Goal: Task Accomplishment & Management: Use online tool/utility

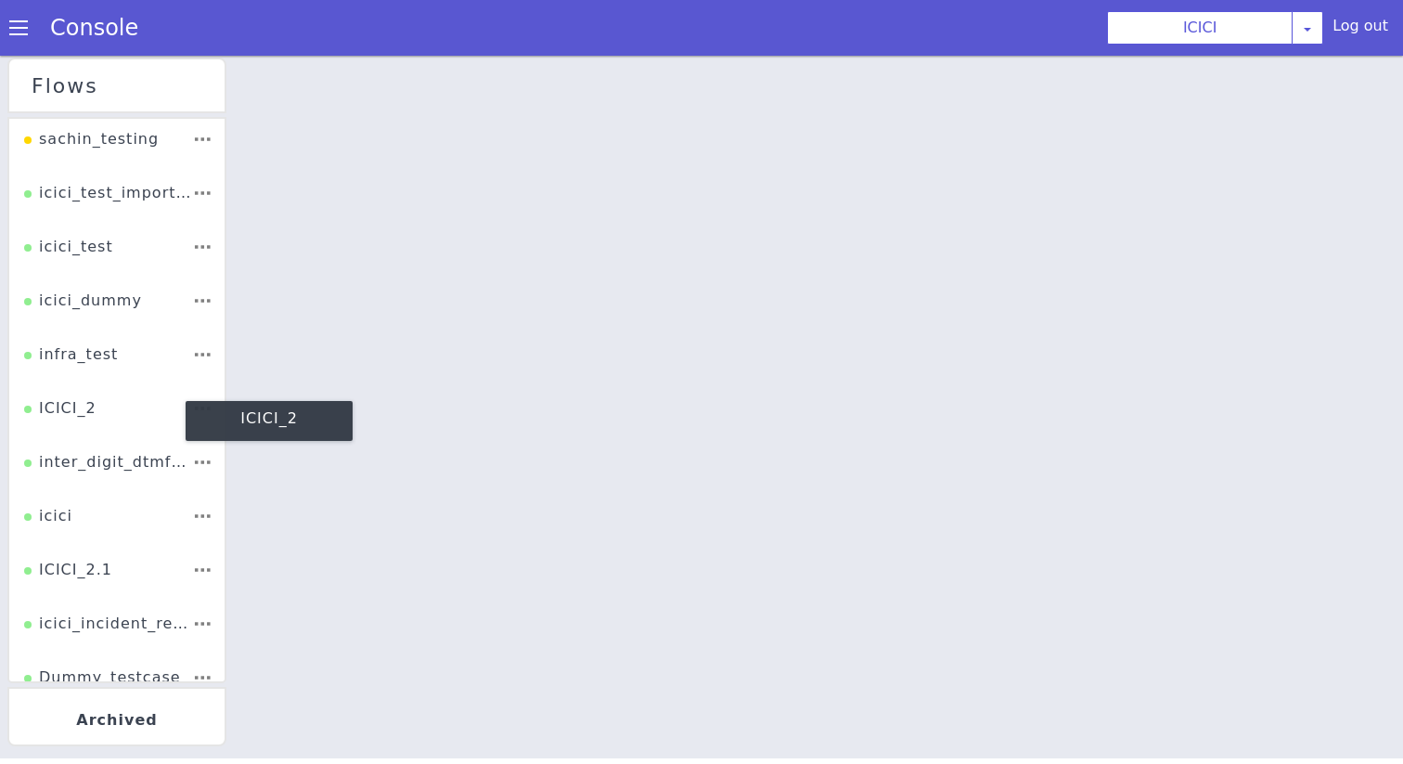
click at [71, 411] on div "ICICI_2" at bounding box center [60, 414] width 72 height 35
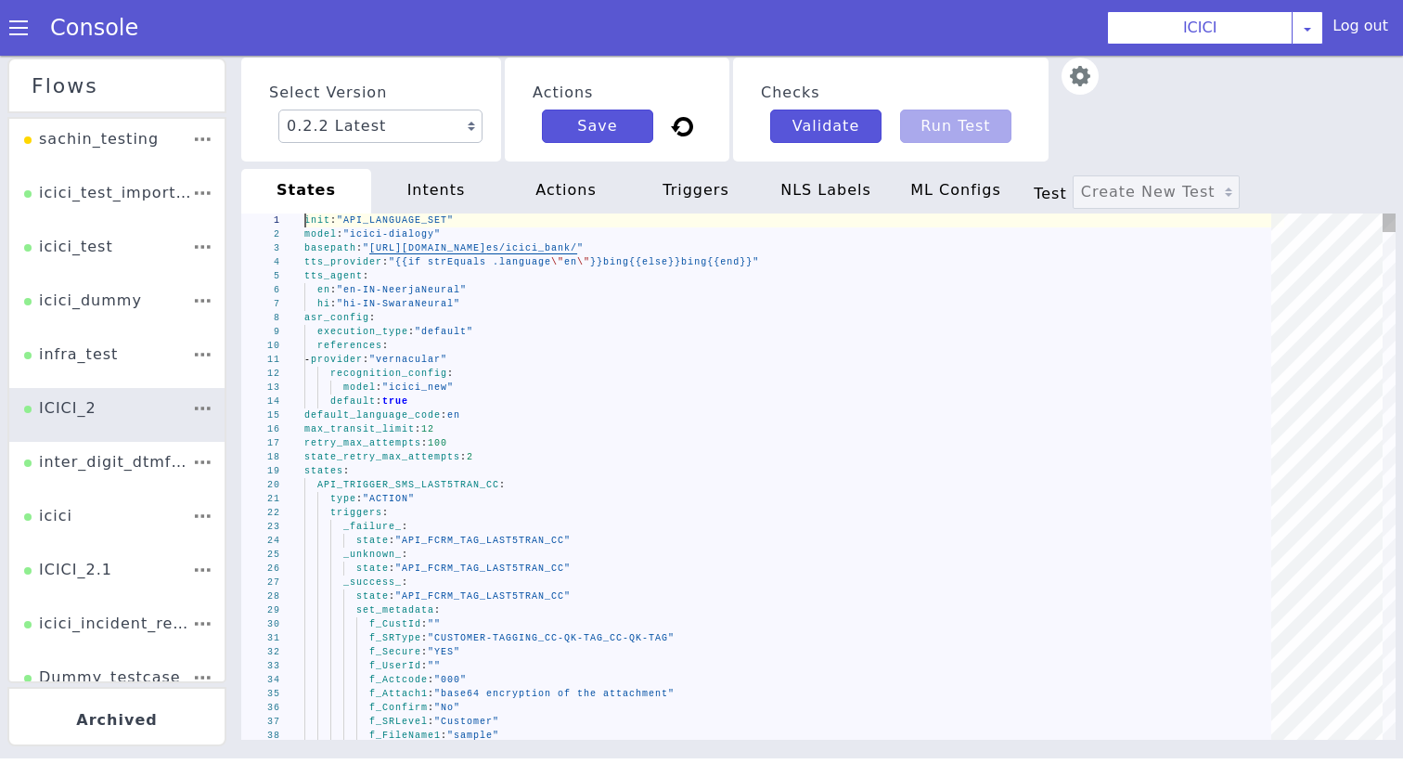
click at [651, 405] on div "default : true" at bounding box center [794, 401] width 980 height 14
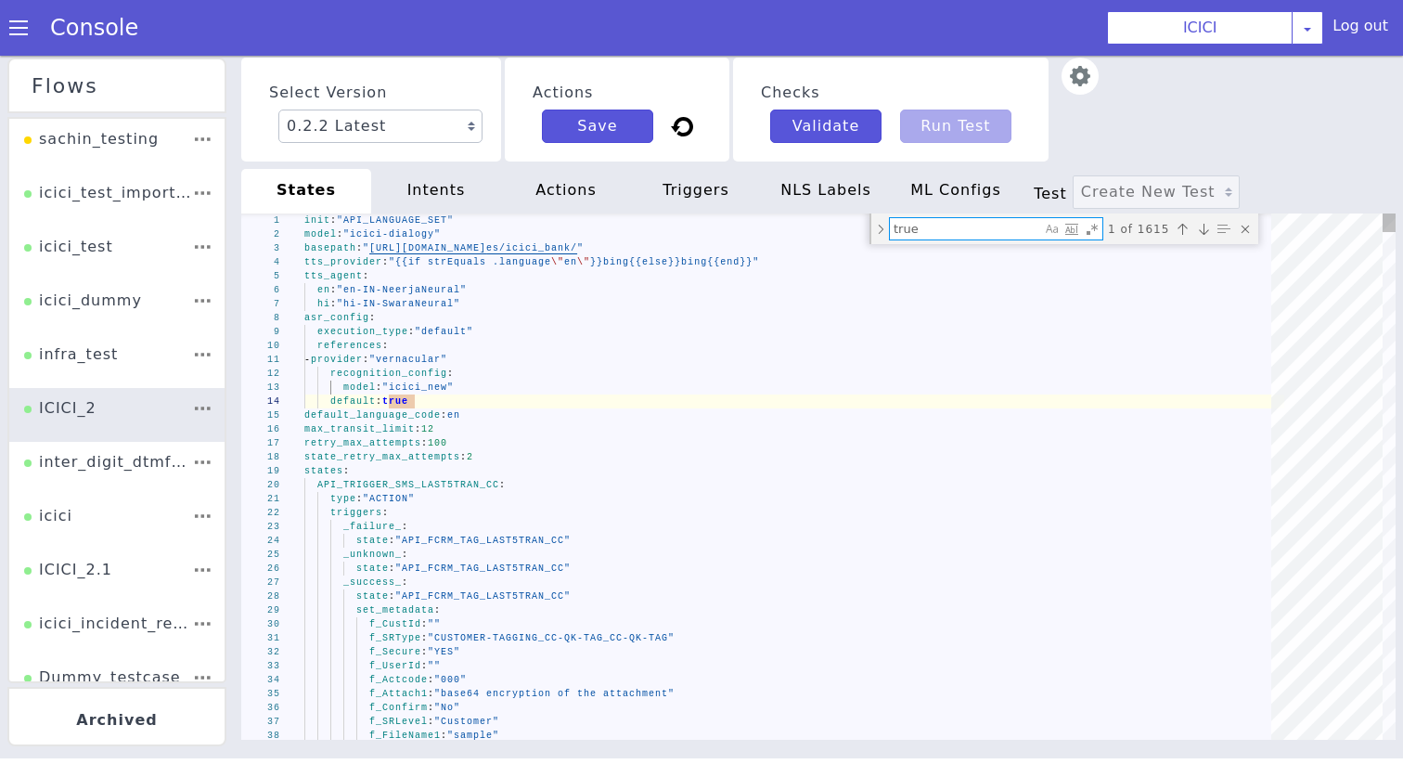
type textarea "min_record_time: 0 bot_response: type: "TTS" content: - "ASK_PRODUCT_OOS_QUERY_…"
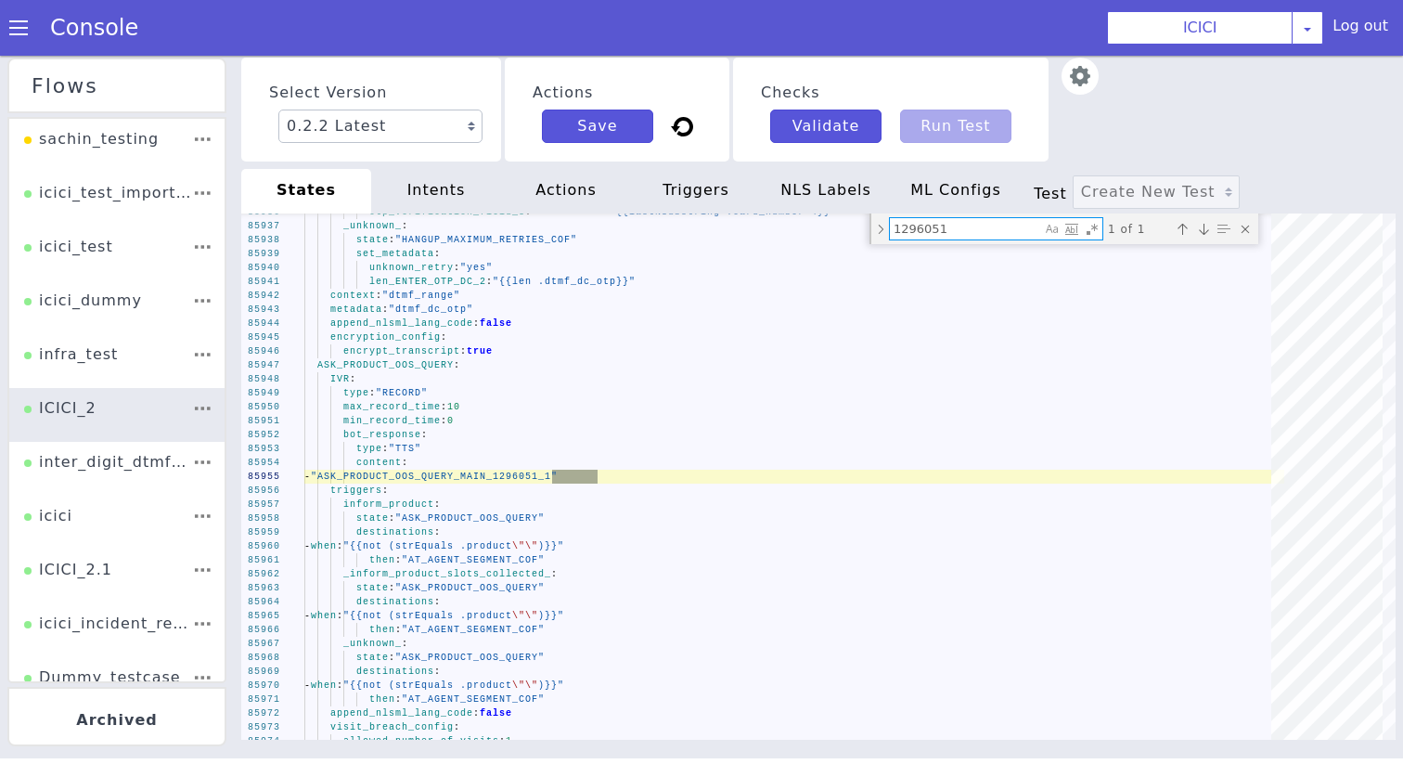
type textarea "1296051"
type textarea "len_ENTER_OTP_DC_2: "{{len .dtmf_dc_otp}}" context: "dtmf_range" metadata: "dtm…"
click at [357, 363] on span "ASK_PRODUCT_OOS_QUERY" at bounding box center [385, 365] width 136 height 10
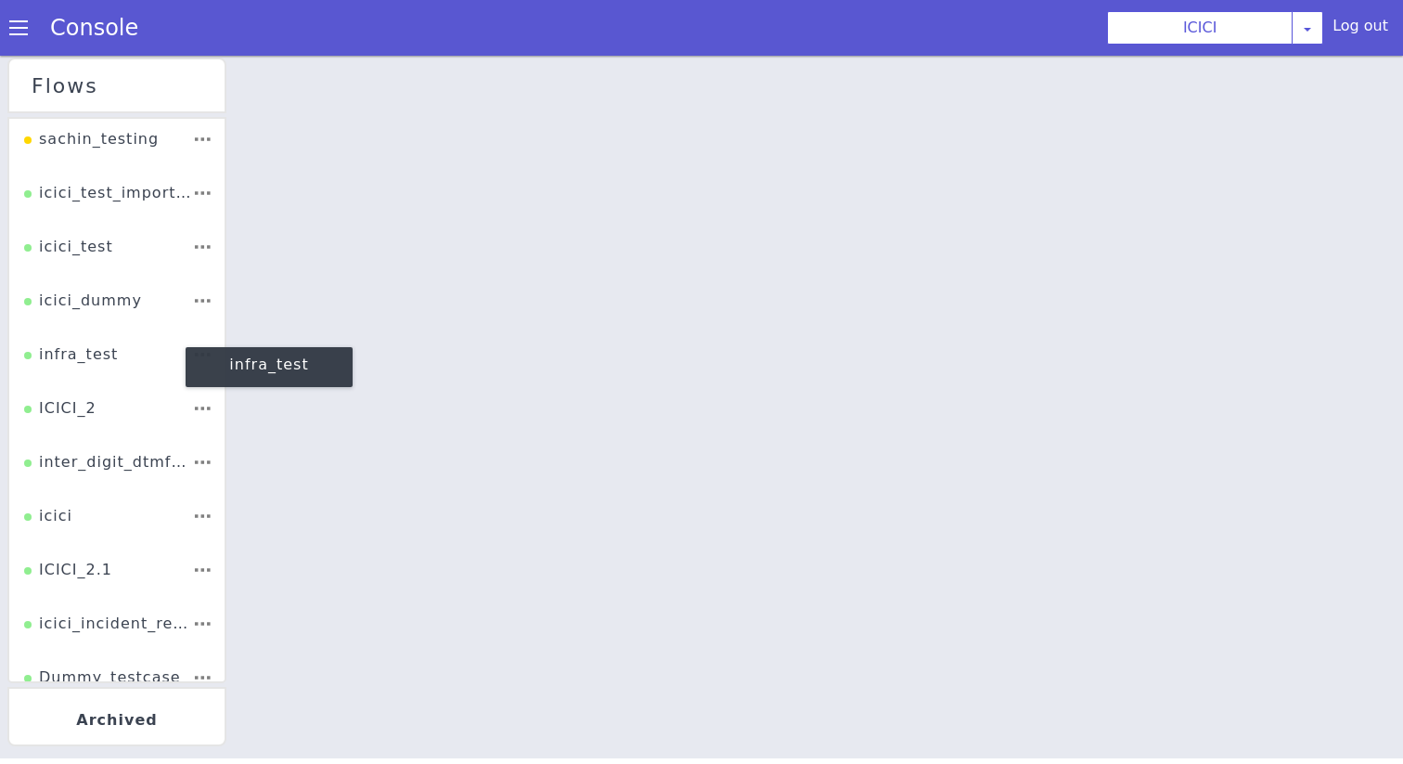
click at [84, 415] on div "ICICI_2" at bounding box center [60, 414] width 72 height 35
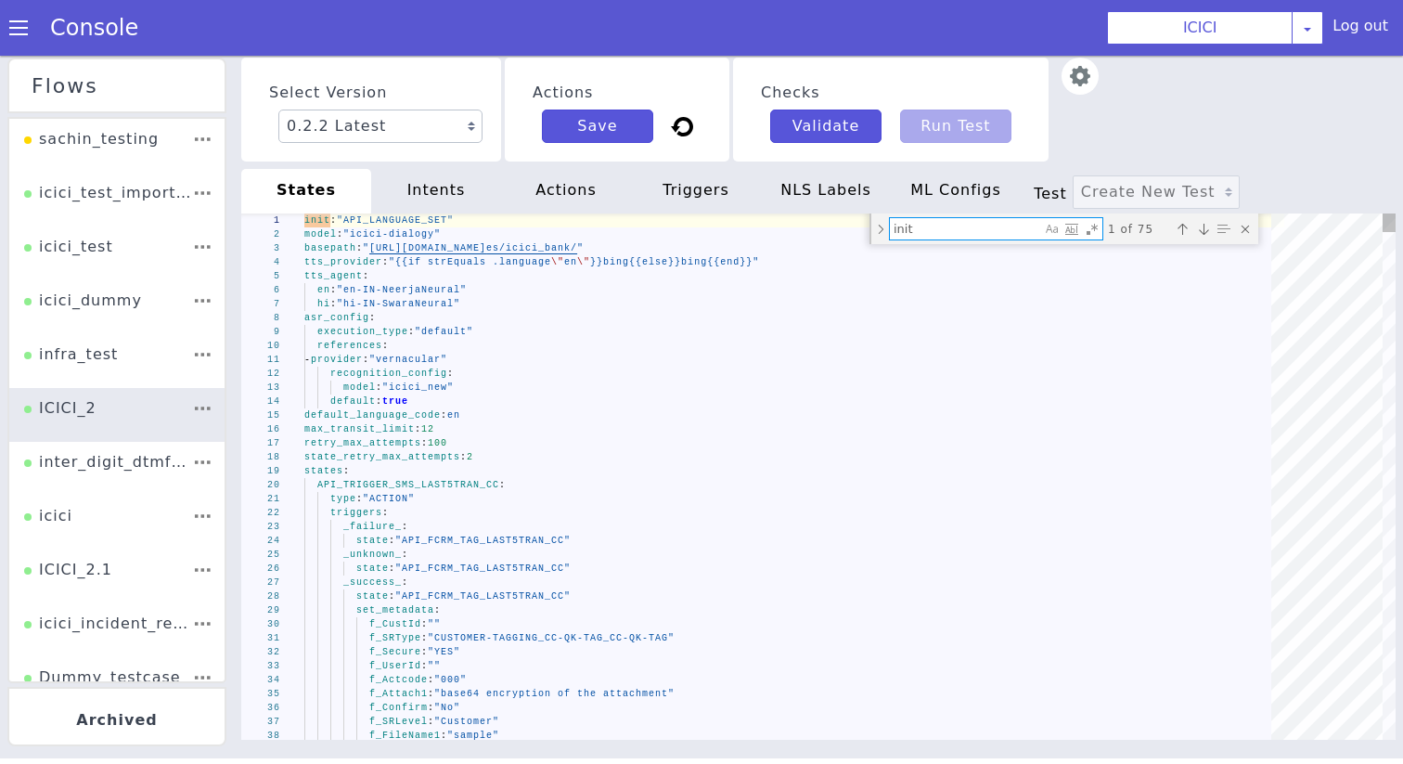
type textarea "F"
type textarea "set_metadata: intent: "request_new_product" - when: "{{and (strEquals .product …"
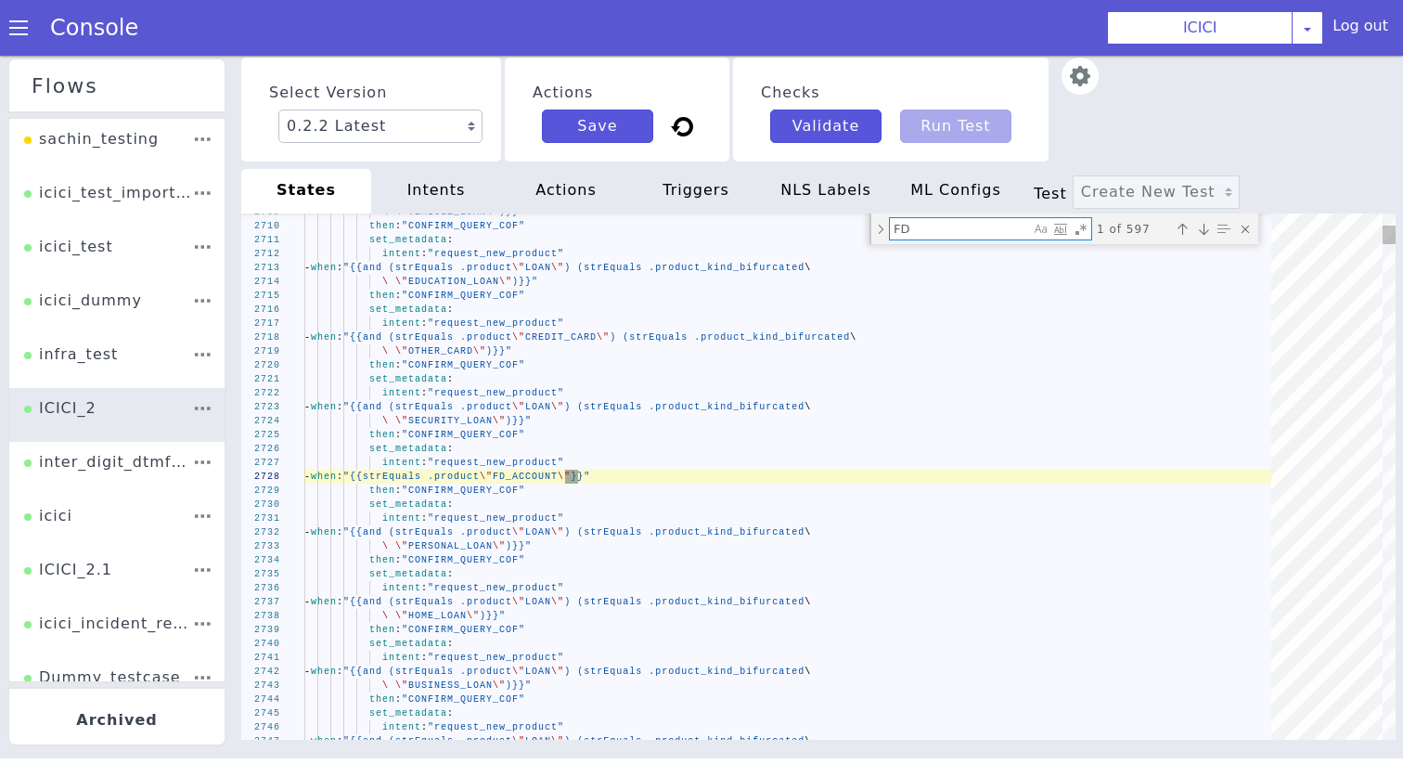
type textarea "FD"
click at [498, 494] on span ""CONFIRM_QUERY_COF"" at bounding box center [463, 490] width 123 height 10
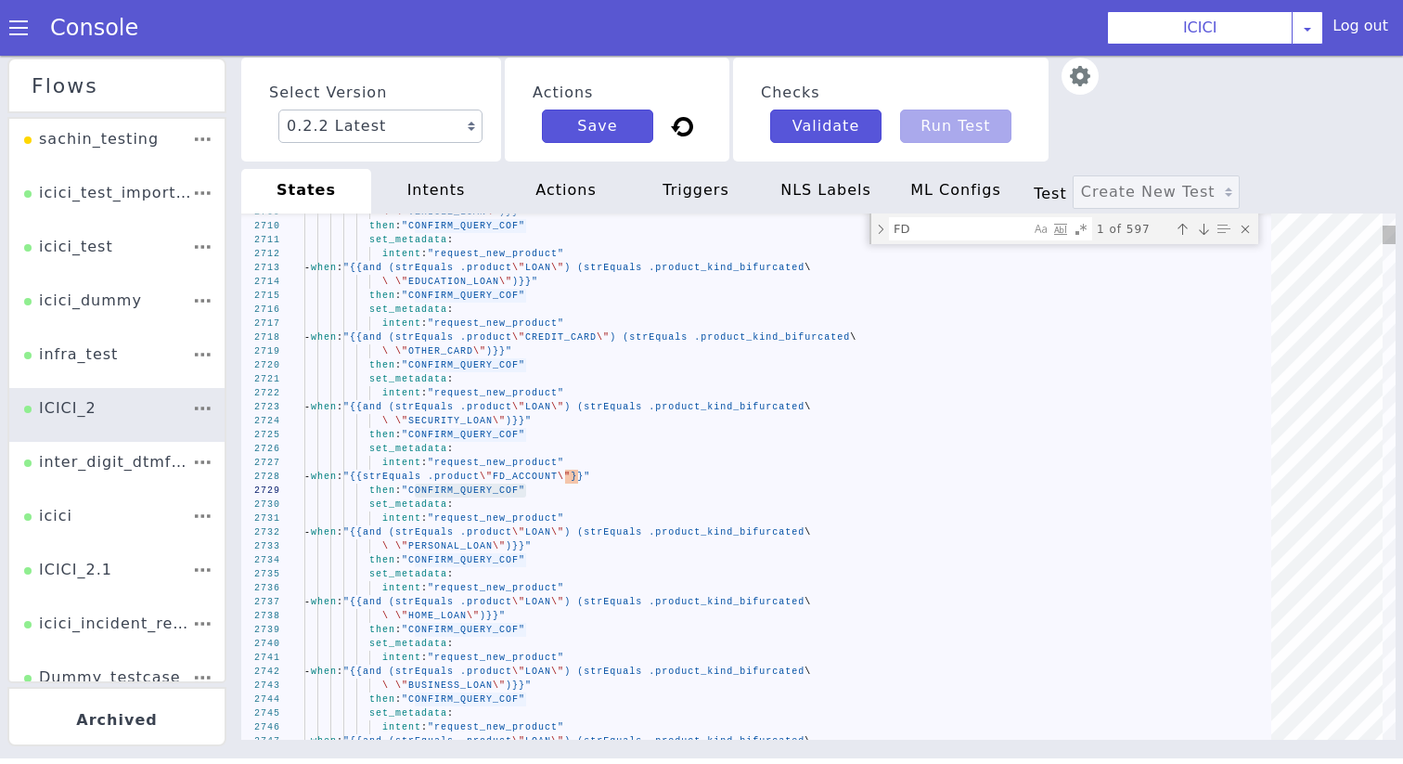
click at [922, 242] on div "FD FD 1 of 597" at bounding box center [1064, 228] width 389 height 31
click at [920, 233] on textarea "FD" at bounding box center [960, 228] width 140 height 21
paste textarea "CONFIRM_QUERY_COF"
type textarea "intent: "request_new_product" - when: "{{and (strEquals .product \"LOAN\") (str…"
type textarea "CONFIRM_QUERY_COF"
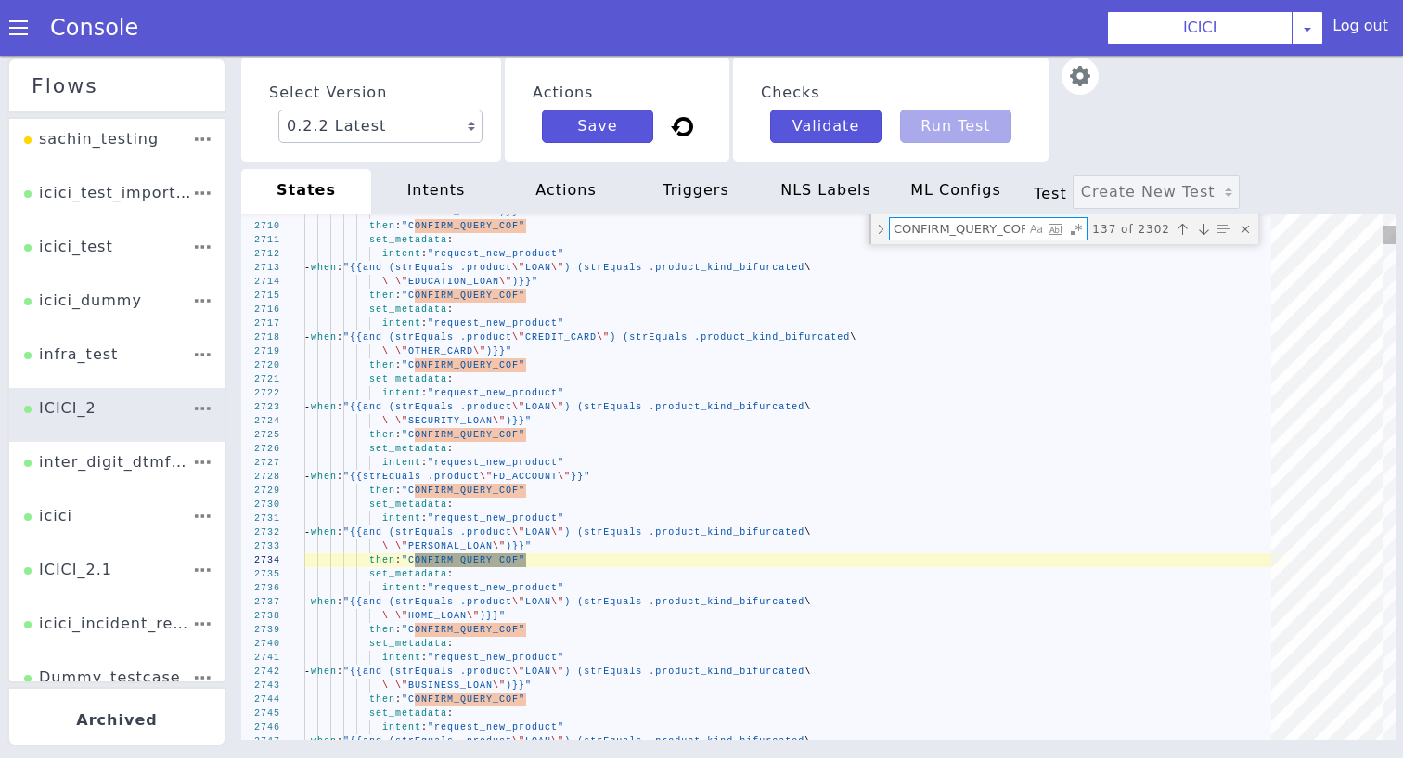
type textarea "then: "DUMMY_API_AUTH_DIVERSION" set_metadata: product: "BANK_ACCOUNT" gms_skil…"
type textarea "CONFIRM_QUERY_COF:"
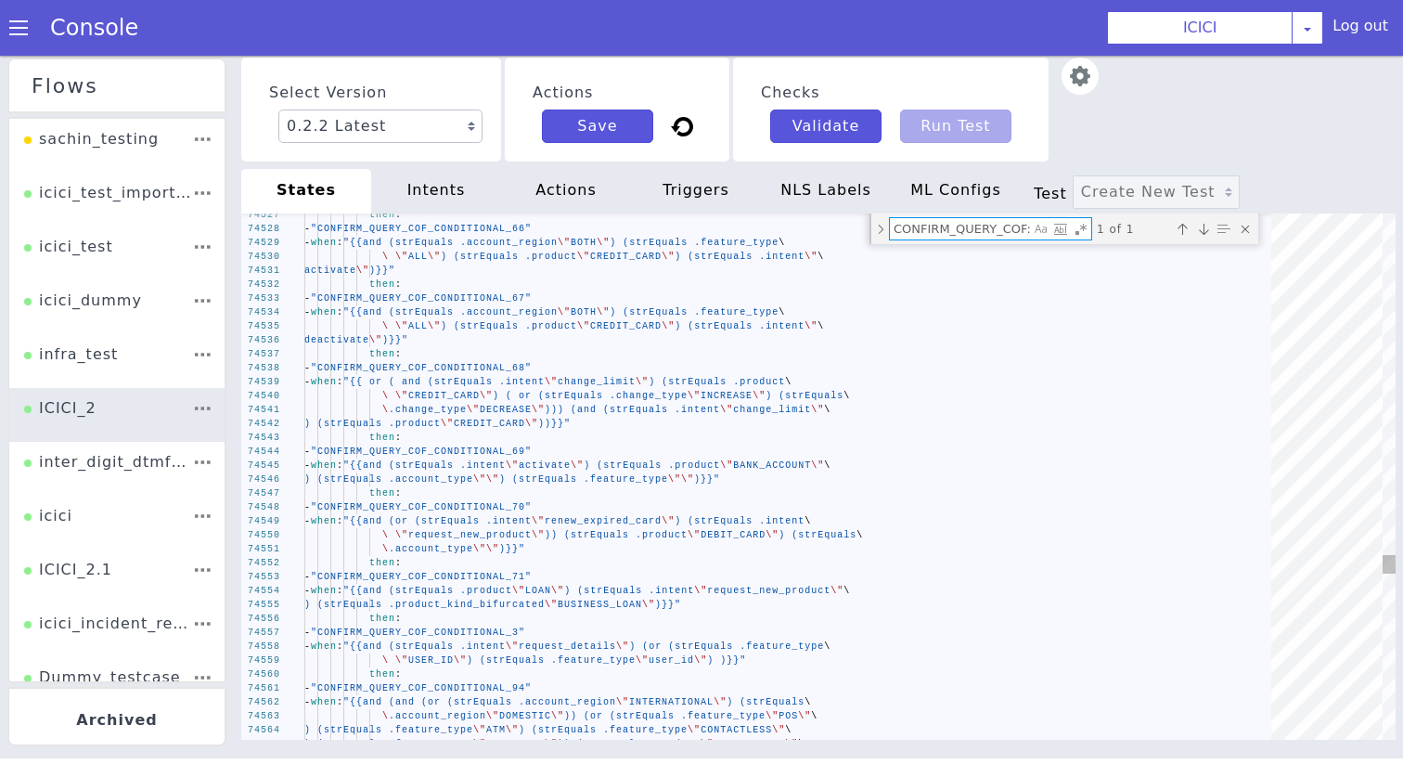
click at [961, 233] on textarea "CONFIRM_QUERY_COF:" at bounding box center [960, 228] width 140 height 21
type textarea "append_nlsml_lang_code: false DTMF_ASK_IF_DELIVER_TO_COMMUNICATION_OR_BRANCH_AD…"
type textarea "f:"
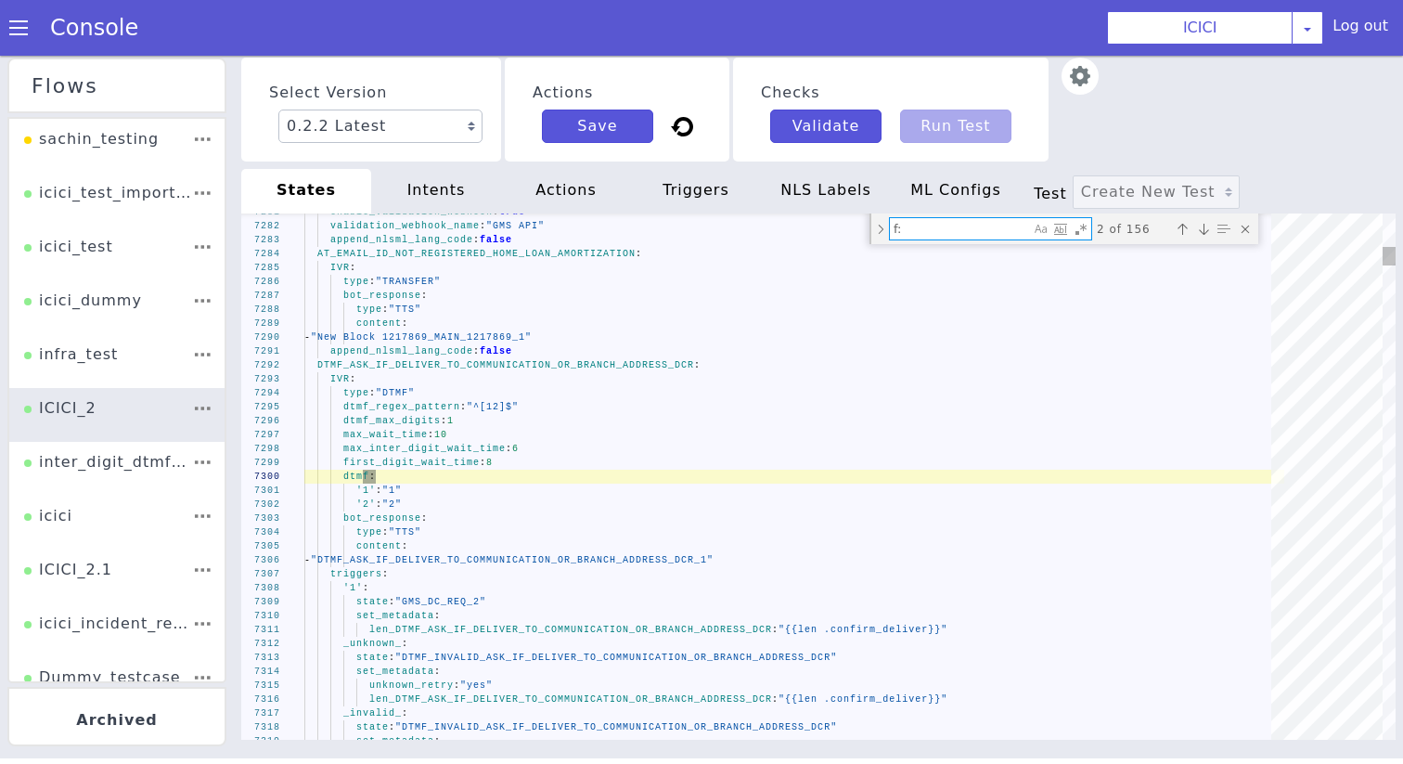
type textarea "gms_traversal: "{{.gms_traversal}} - Authentication Done -" comp_auth_done: "Y"…"
type textarea "fd:"
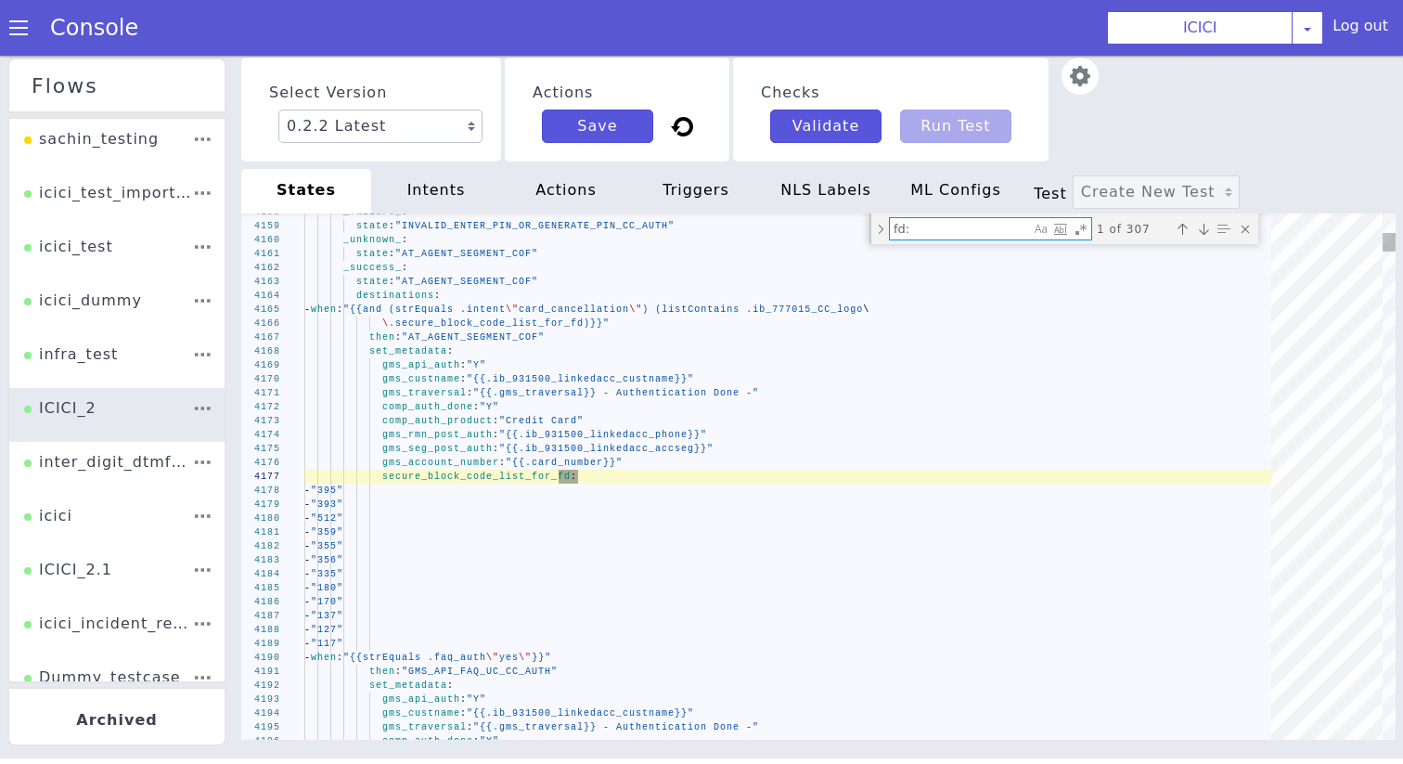
type textarea "_multiple_fd_: state: "DTMF_ENTER_LAST_4_FD_ACCOUNT_NUMBER_15GH" enable_validat…"
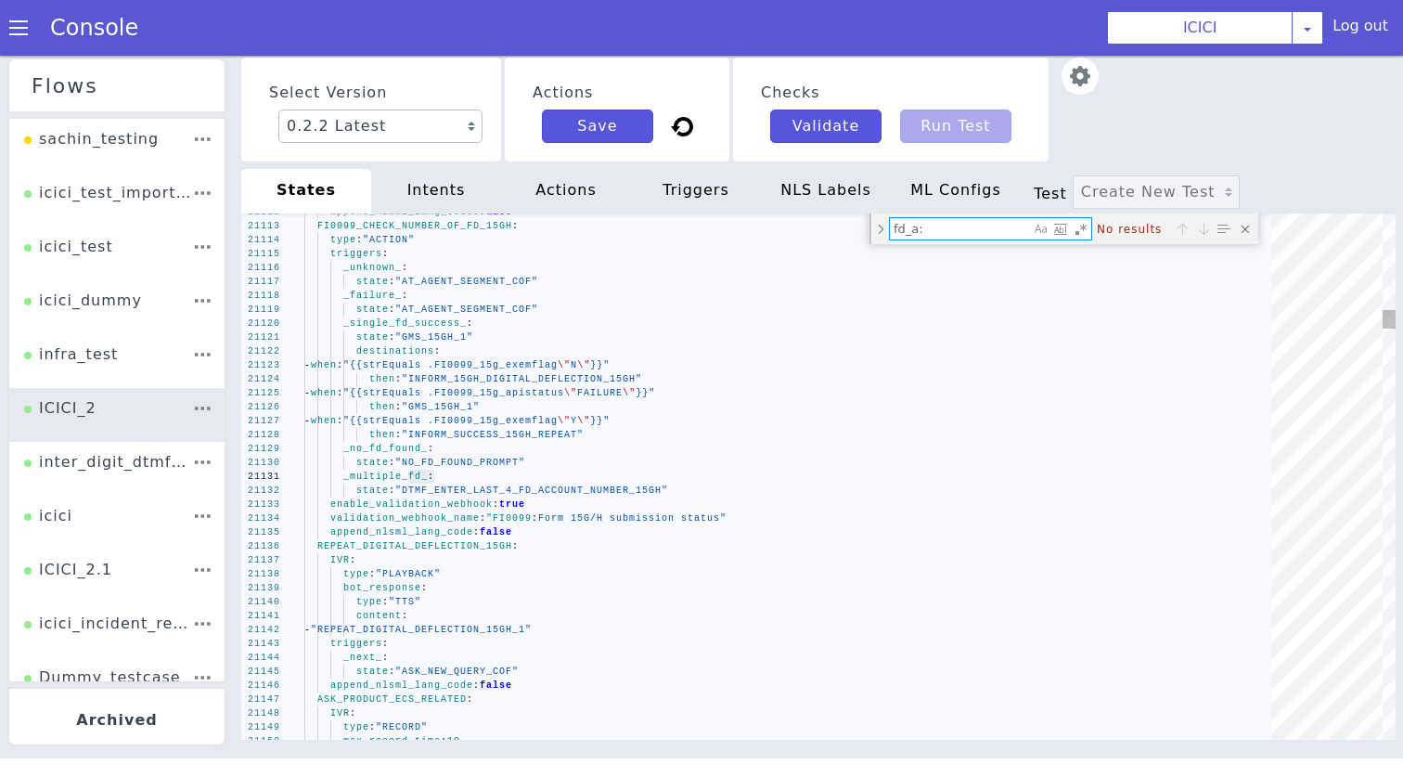
type textarea "fd_:"
type textarea "gms_traversal: "{{.gms_traversal}} - Authentication Done -" comp_auth_done: "Y"…"
type textarea "fd:"
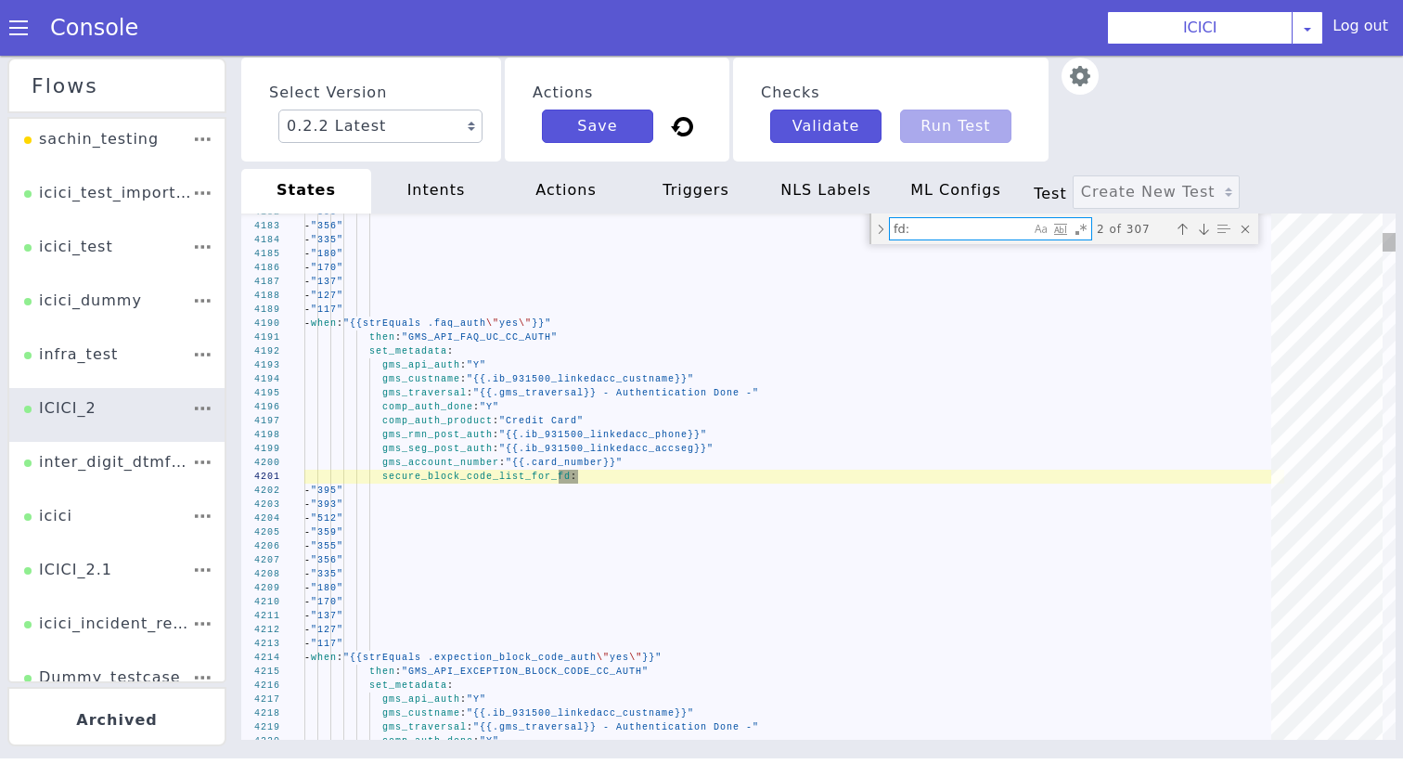
type textarea "\ \"SECURITY_LOAN\")}}" then: "CONFIRM_QUERY_COF" set_metadata: intent: "reques…"
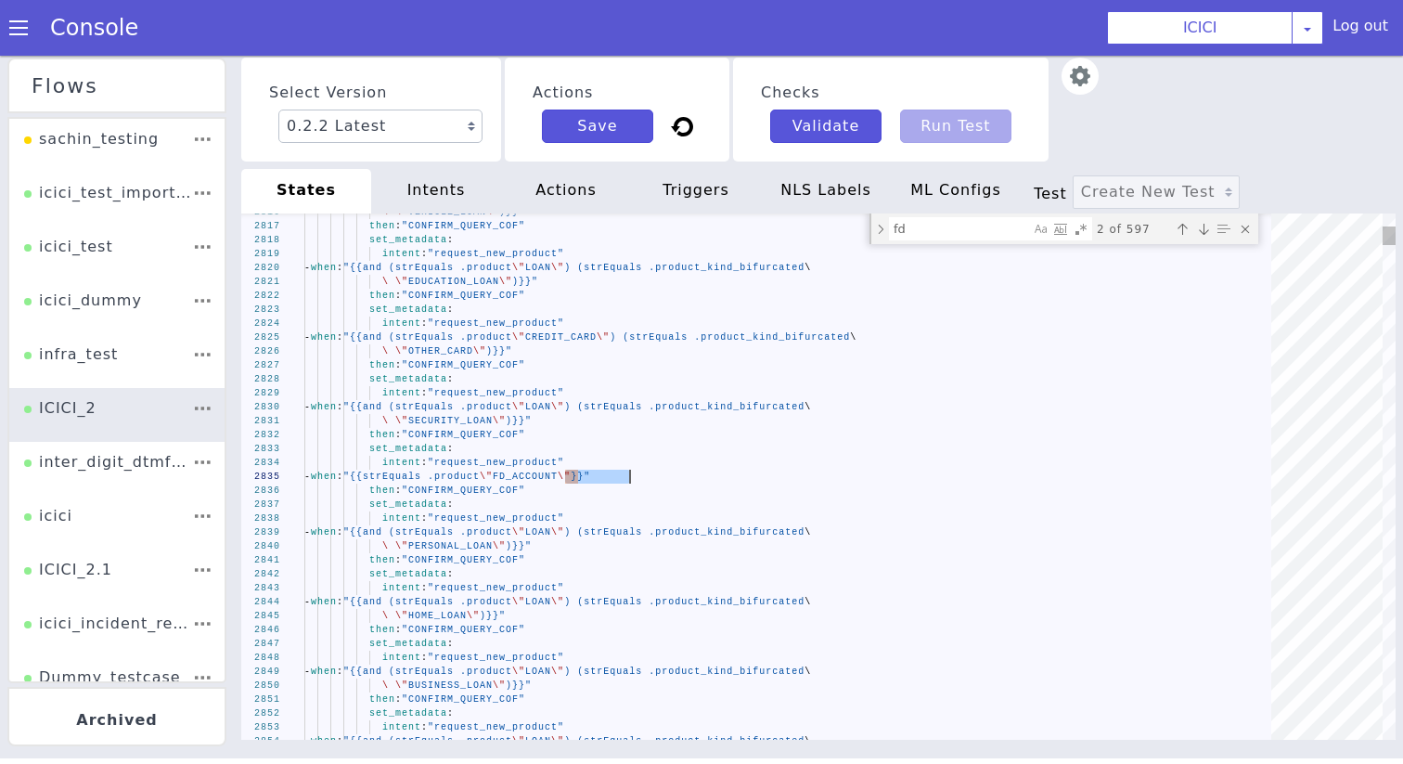
click at [934, 224] on textarea "fd" at bounding box center [960, 228] width 140 height 21
paste textarea "FD_ACCOUNT"
type textarea "FD_ACCOUNT"
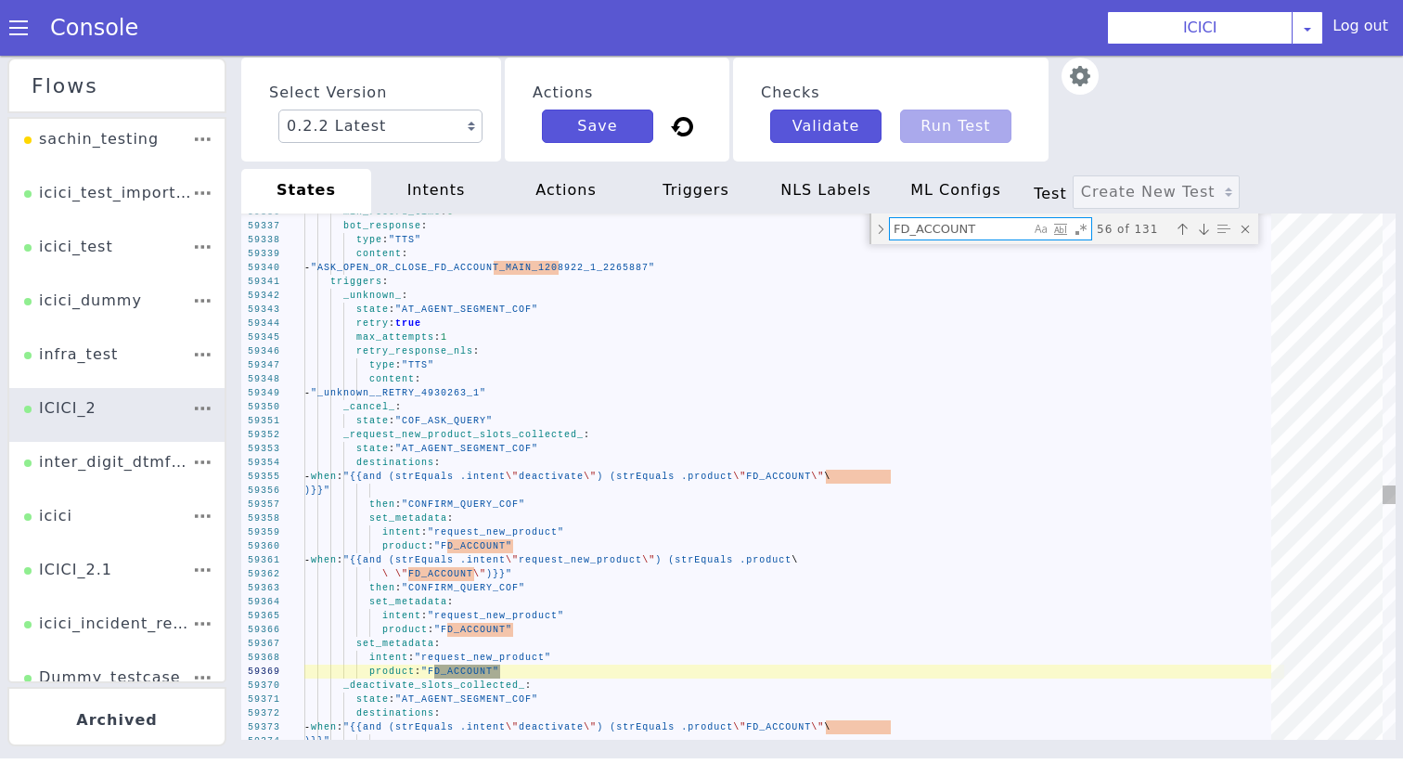
type textarea "\ \"SECURITY_LOAN\")}}" then: "CONFIRM_QUERY_COF" set_metadata: intent: "reques…"
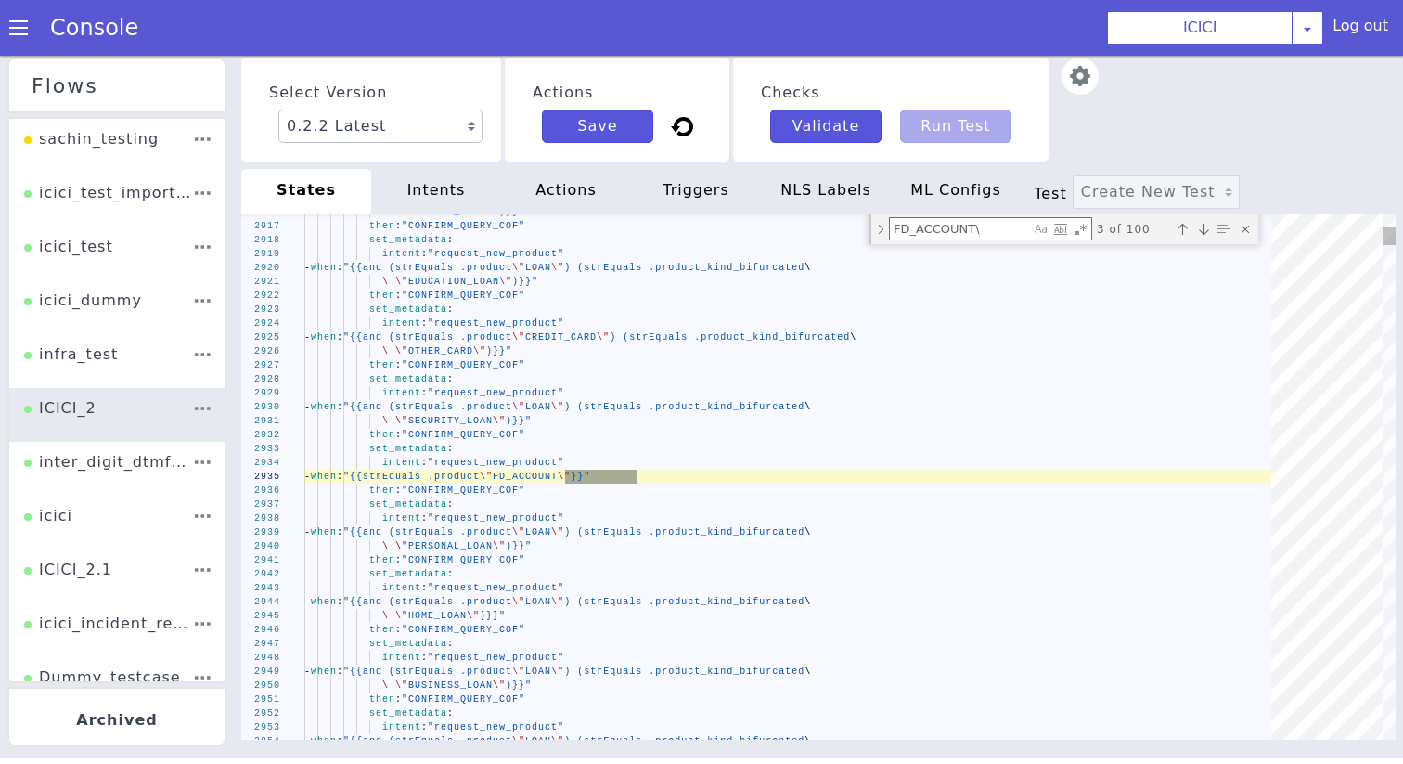
type textarea "FD_ACCOUNT\""
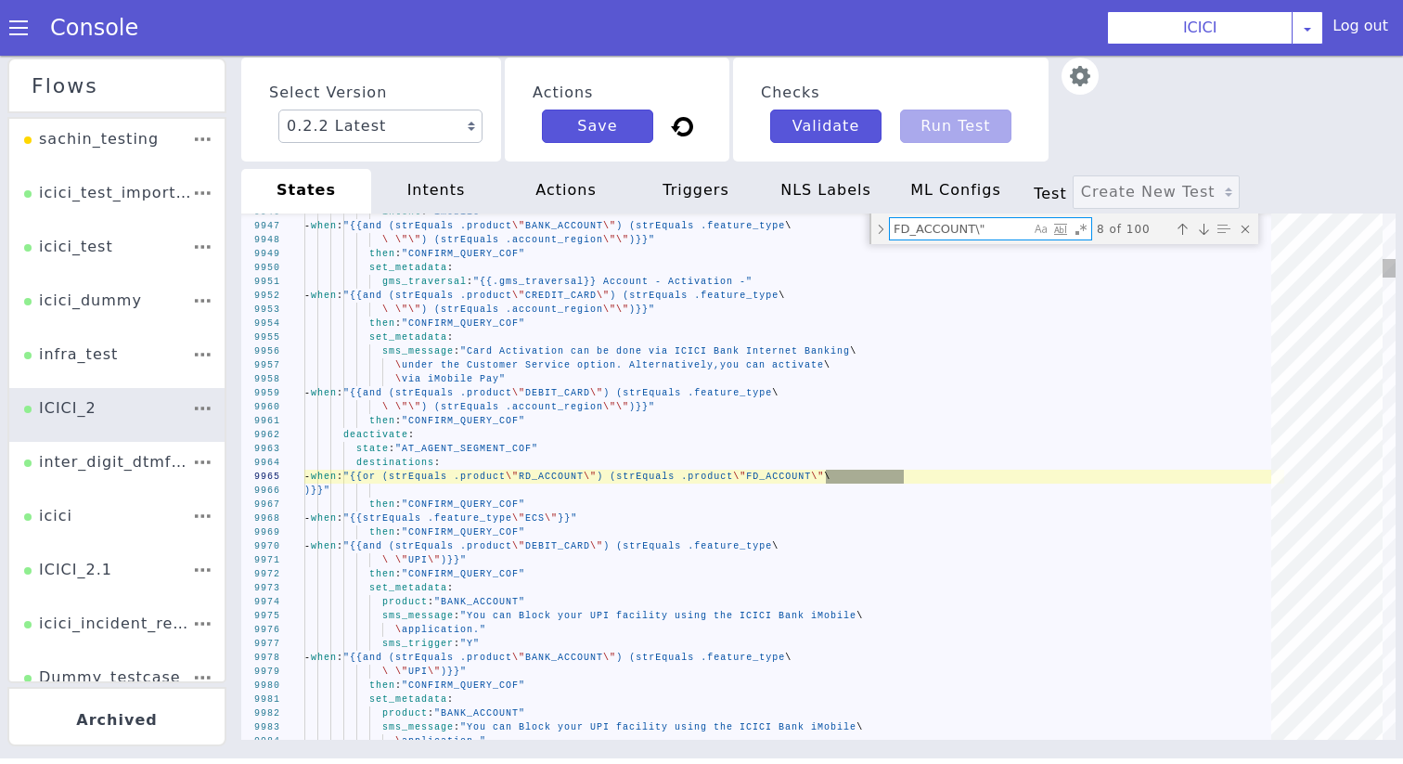
type textarea "then: "CONFIRM_QUERY_COF" set_metadata: intent: "request_new_product" - when: "…"
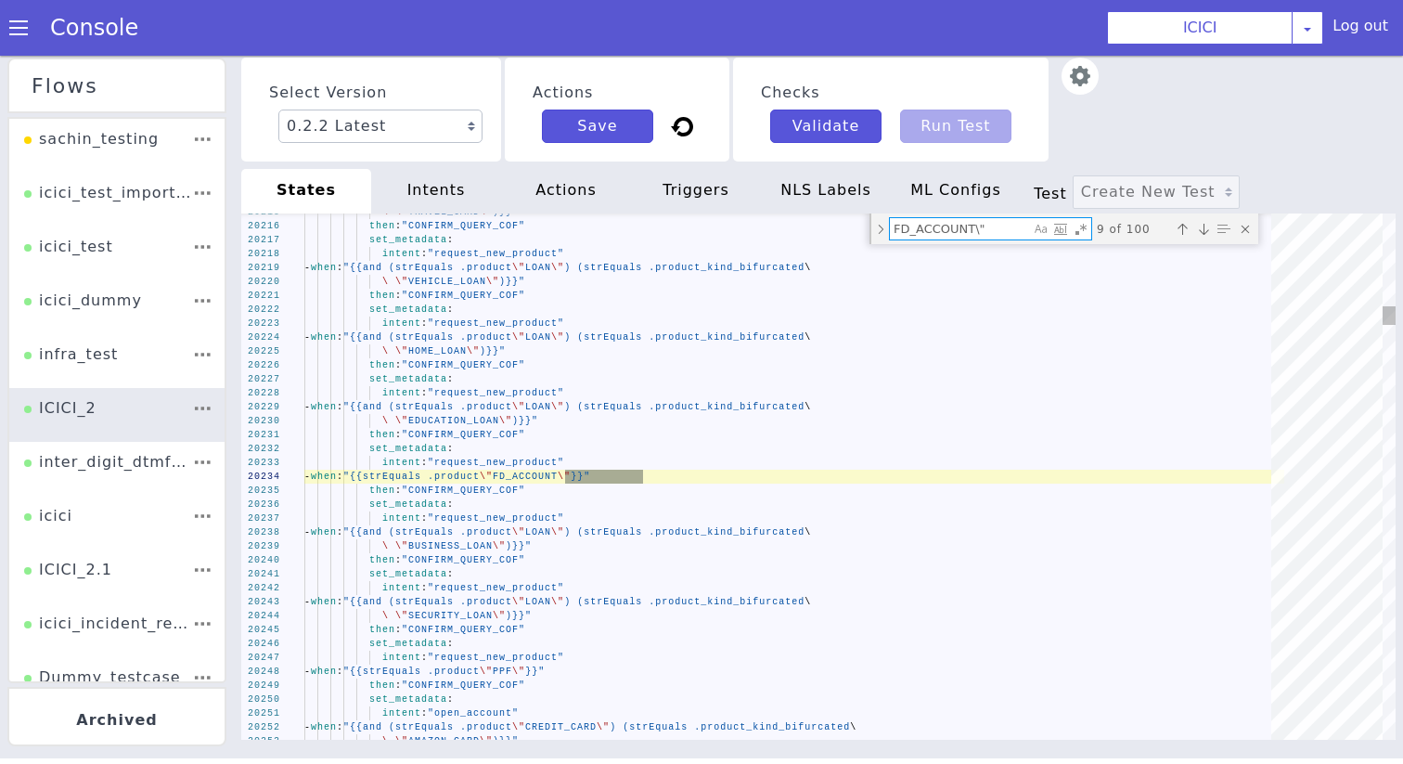
type textarea "FD_ACCOUNT\""
click at [558, 477] on span "FD_ACCOUNT" at bounding box center [525, 476] width 65 height 10
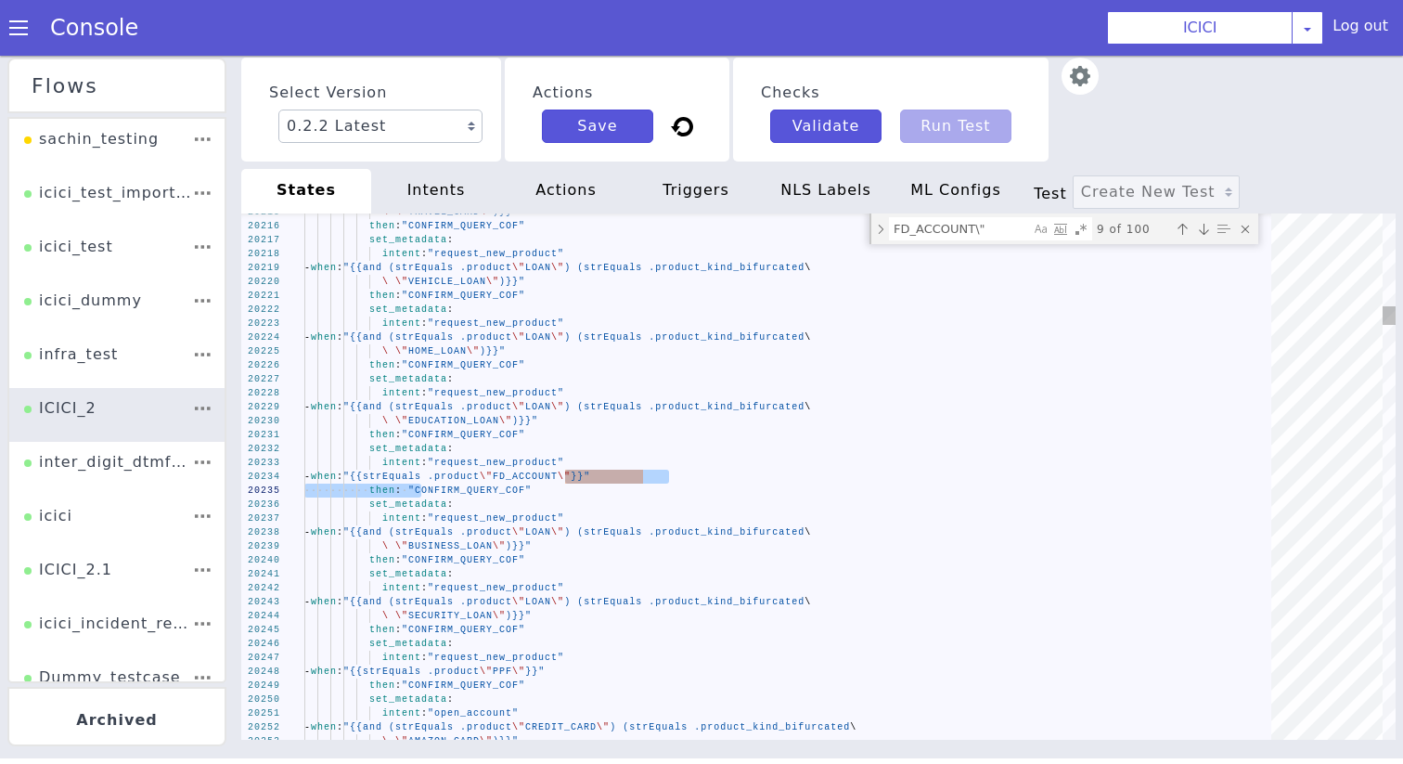
drag, startPoint x: 566, startPoint y: 477, endPoint x: 421, endPoint y: 497, distance: 146.1
click at [950, 220] on textarea "FD_ACCOUNT\"" at bounding box center [960, 228] width 140 height 21
paste textarea "}}" then: "C"
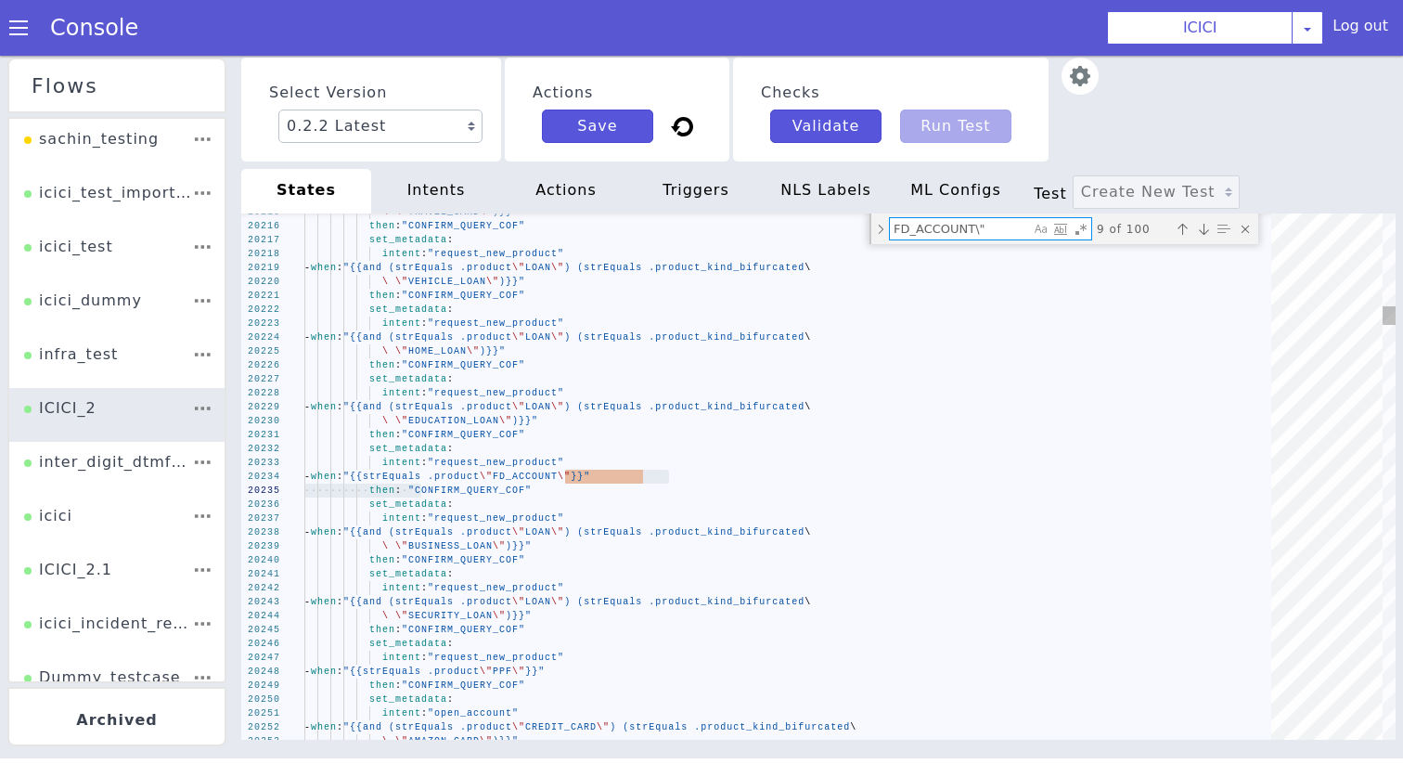
type textarea "set_metadata: intent: "request_new_product" - when: "{{strEquals .product \"FD_…"
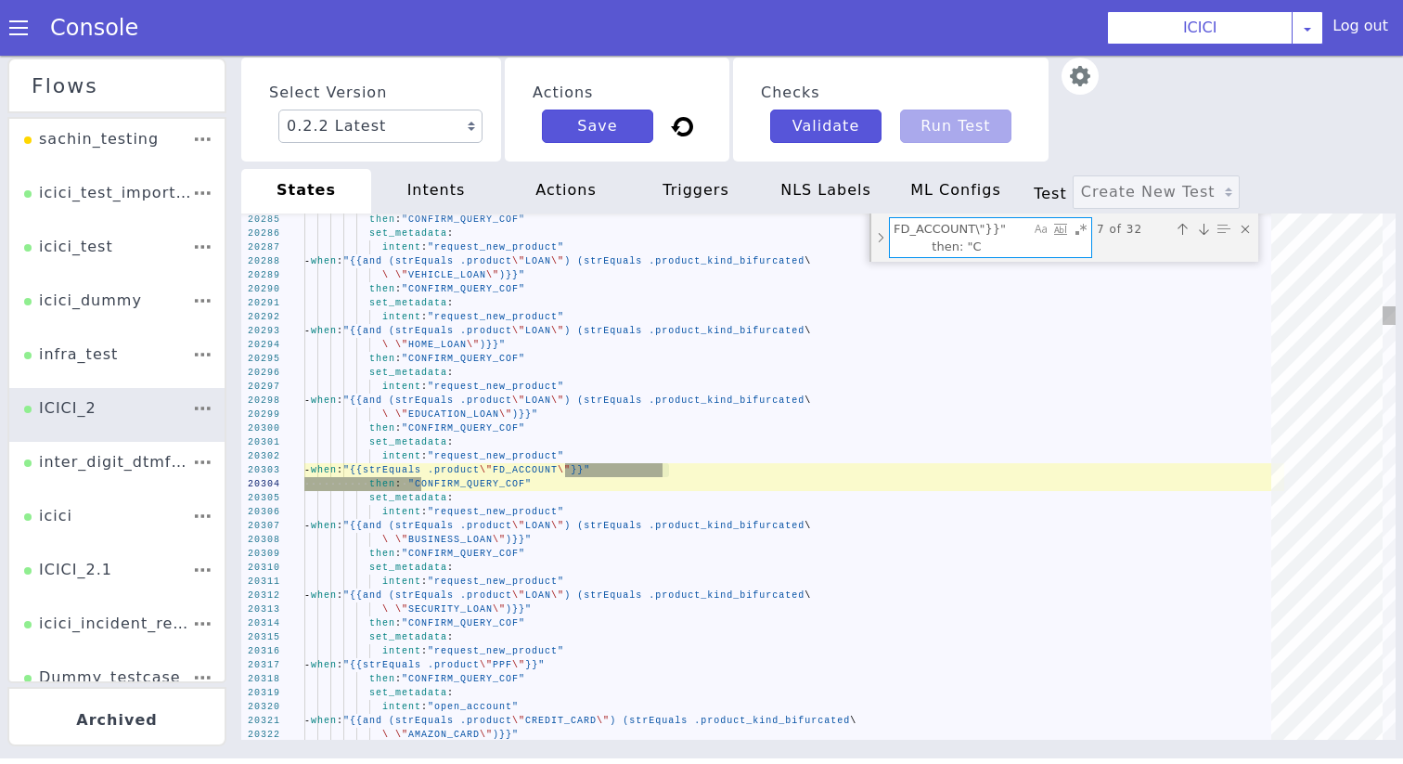
type textarea "FD_ACCOUNT\"}}" then: ""
type textarea "intent: "open_account" agent_main_menu: "yes" oos_retry_count: 0 skit_route_poi…"
type textarea "FD_ACCOUNT\"}}" then: "A"
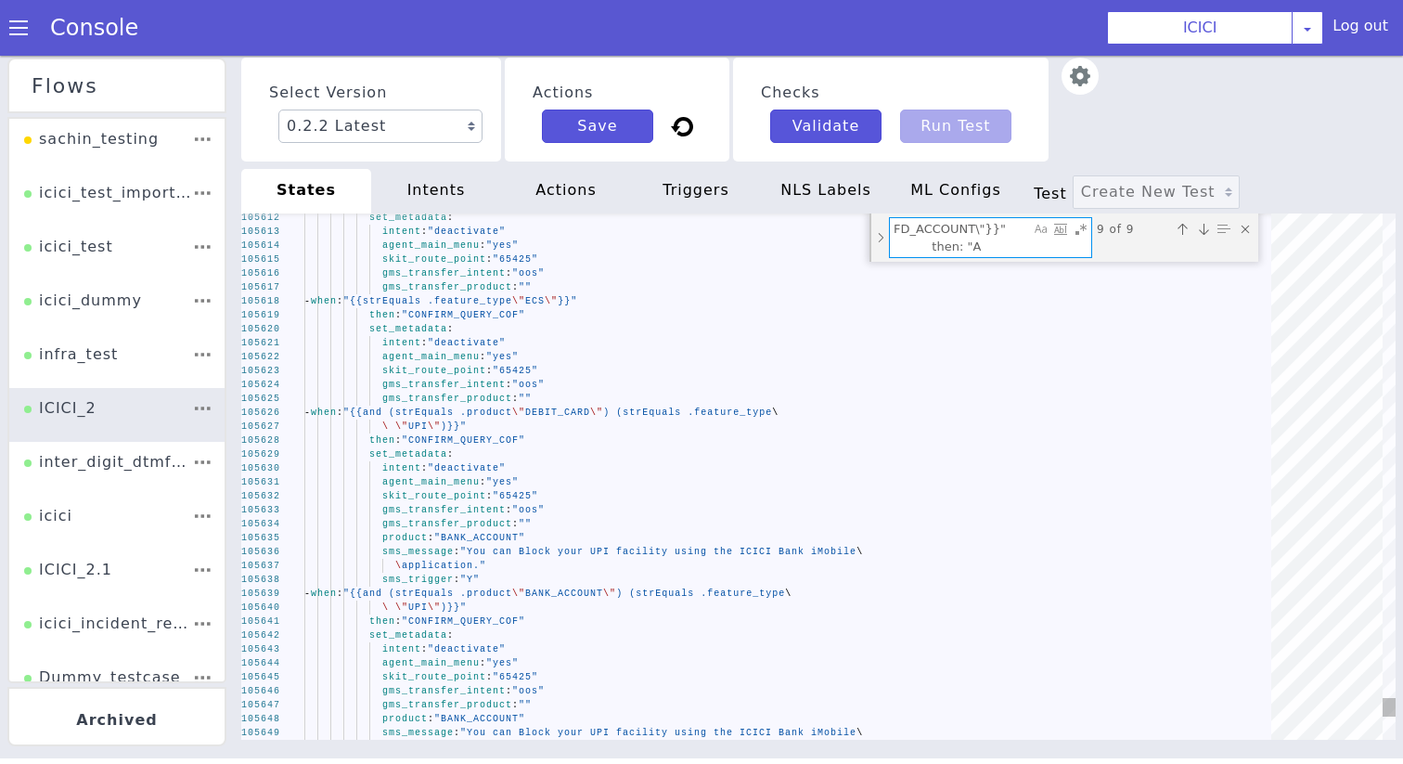
type textarea "set_metadata: intent: "request_new_product" - when: "{{strEquals .product \"FD_…"
type textarea "FD_ACCOUNT\"}}" then: ""
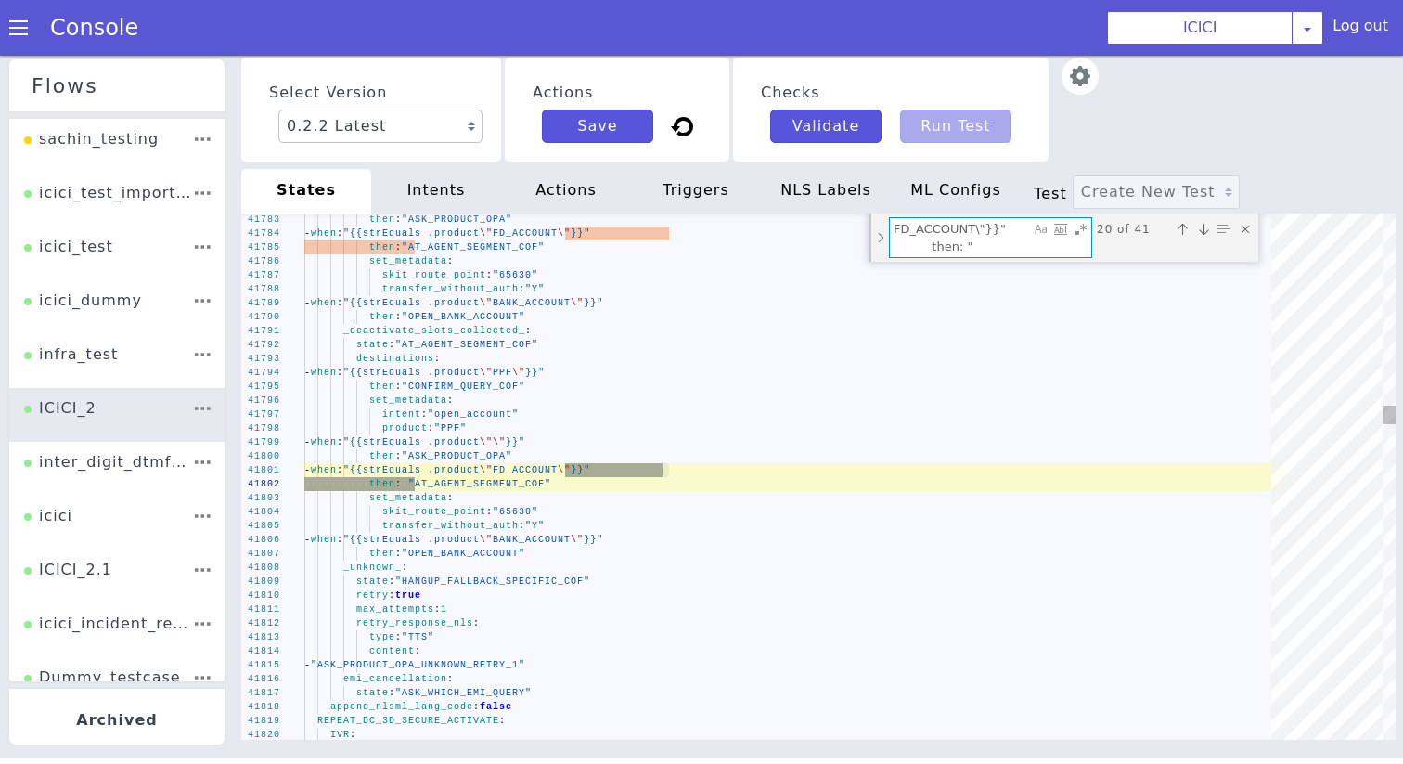
type textarea "- when: "{{strEquals .product \"\"}}" then: "ASK_PRODUCT_OPA" set_metadata: int…"
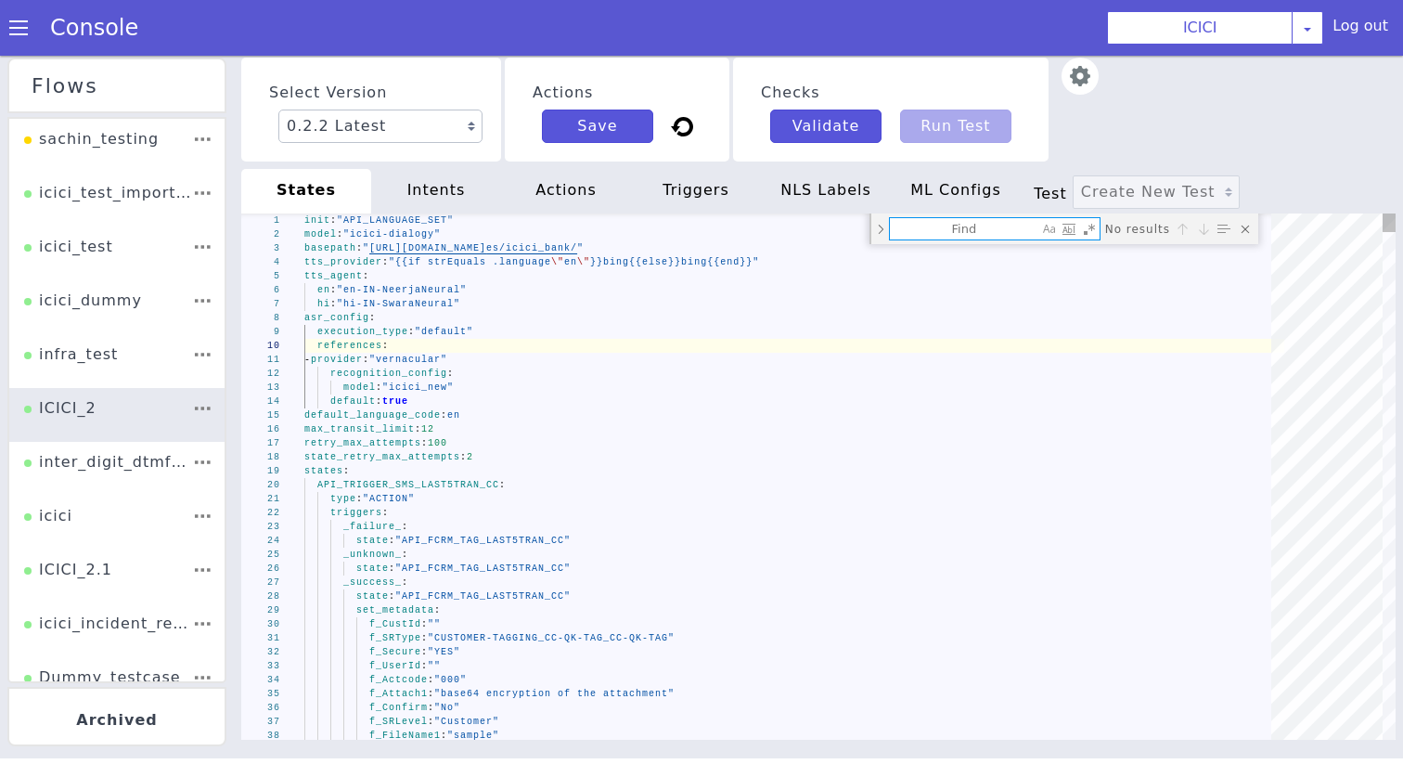
type textarea "- provider: "vernacular" recognition_config: model: "icici_new" default: true d…"
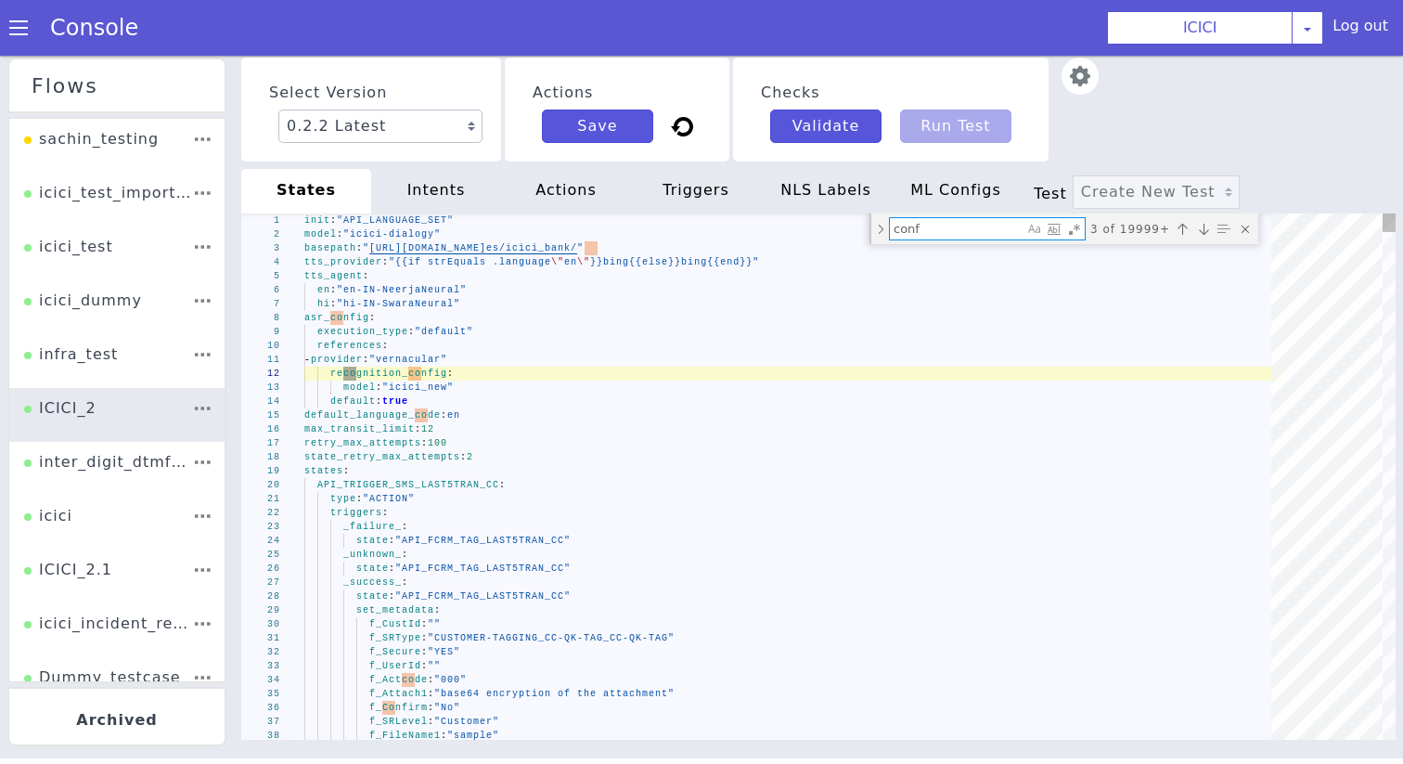
type textarea "confi"
type textarea "f_SRType: "CUSTOMER-TAGGING_CC-QK-TAG_CC-QK-TAG" f_Secure: "YES" f_UserId: "" f…"
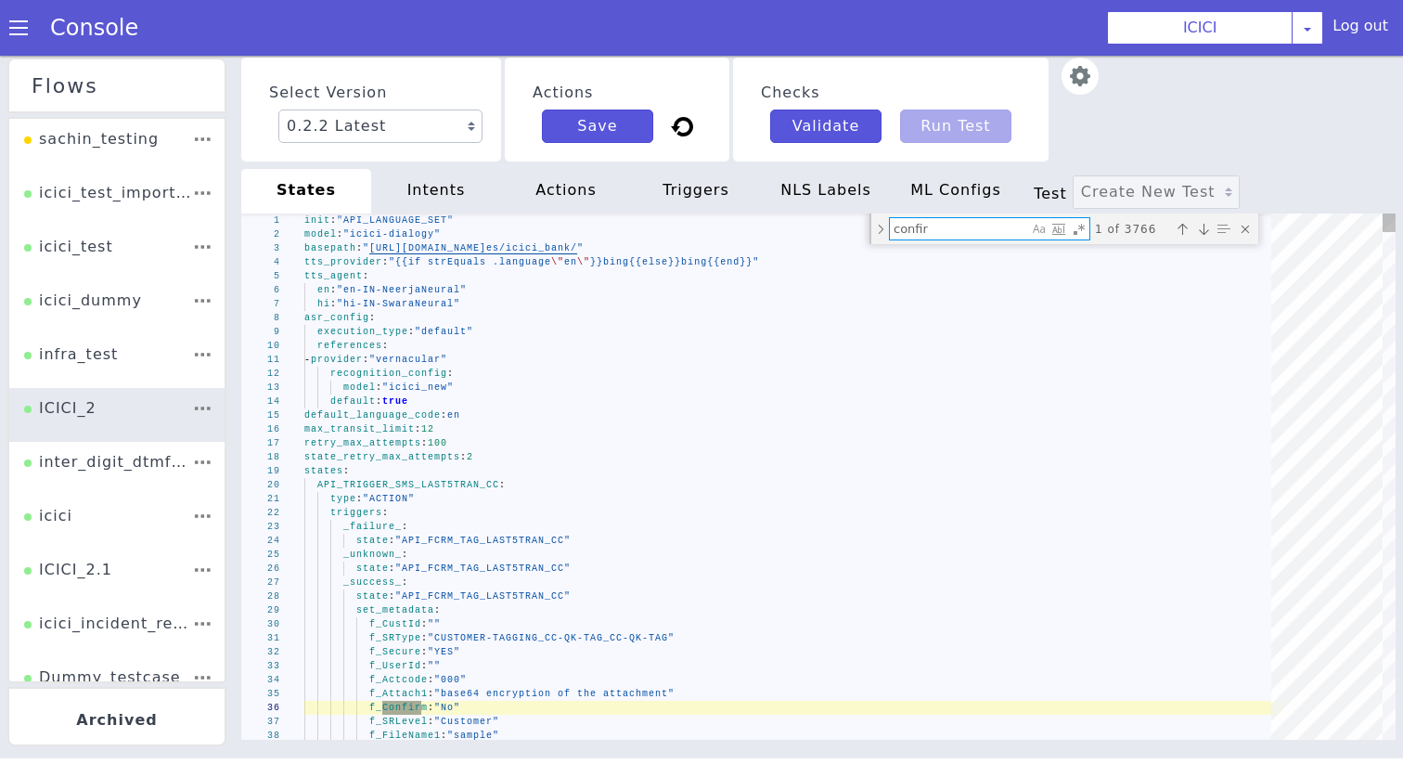
type textarea "confirm"
type textarea "IVR: type: "RECORD" max_record_time: 10 min_record_time: 0 bot_response: type: …"
type textarea "confirm_"
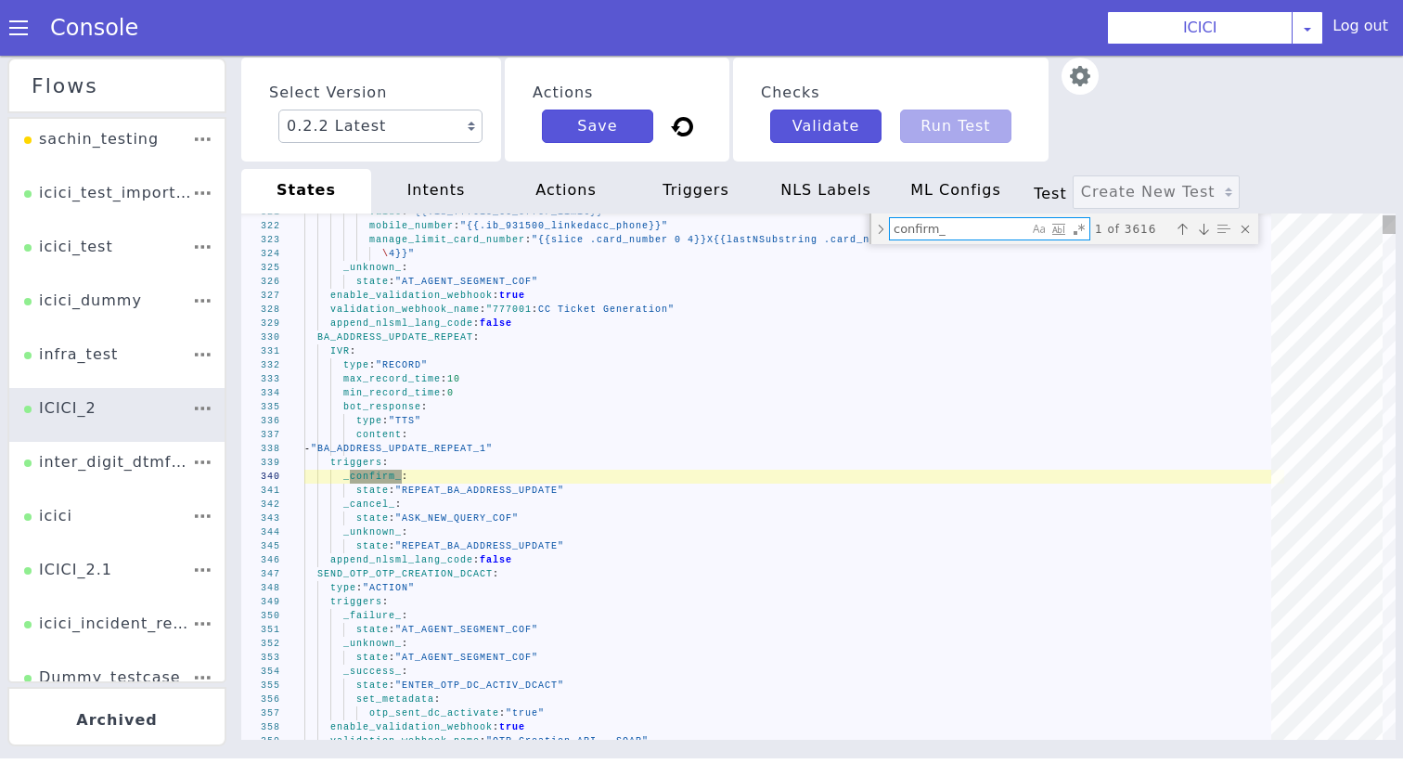
type textarea "- when: "{{and (strEquals .intent \"activate\") (strEquals .product \"PHONE_APP…"
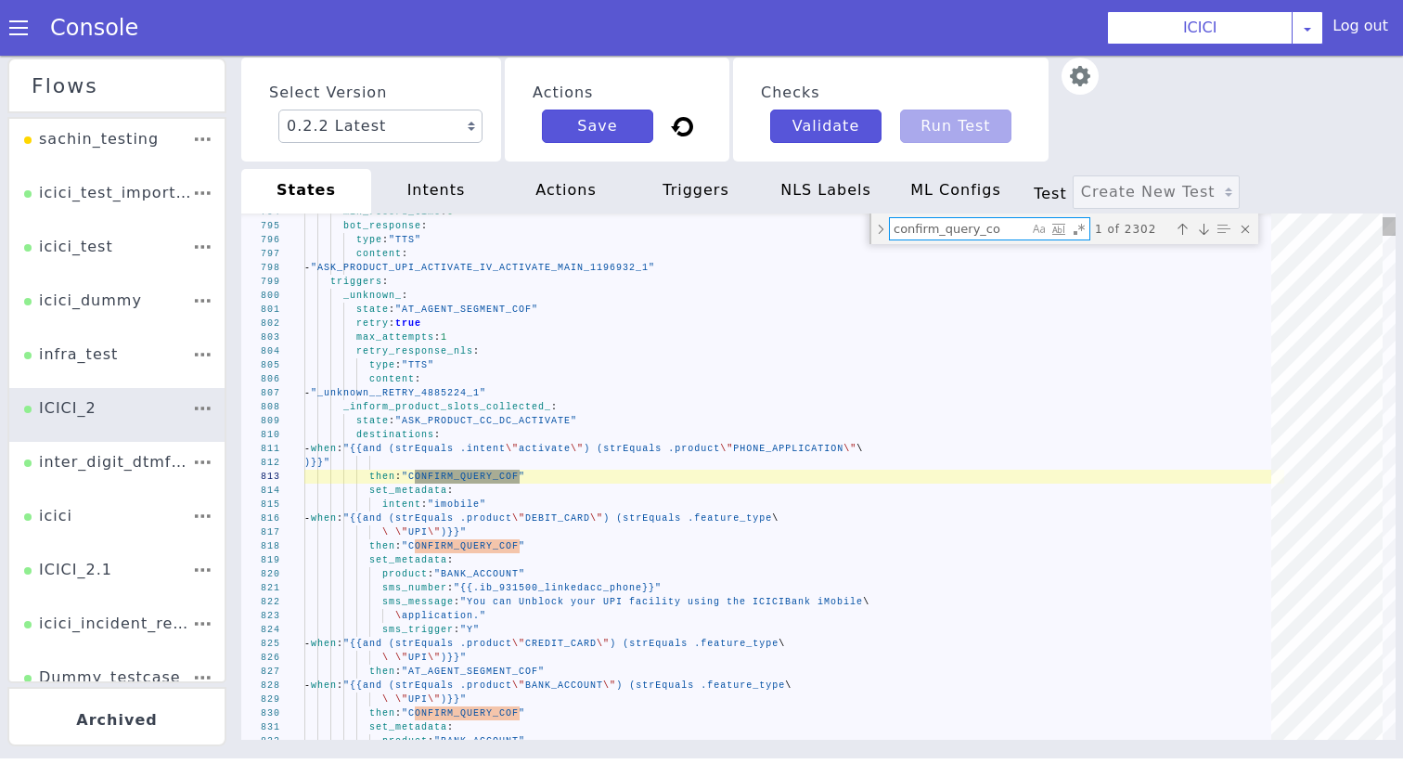
type textarea "confirm_query_cof"
type textarea "then: "DUMMY_API_AUTH_DIVERSION" set_metadata: product: "BANK_ACCOUNT" gms_skil…"
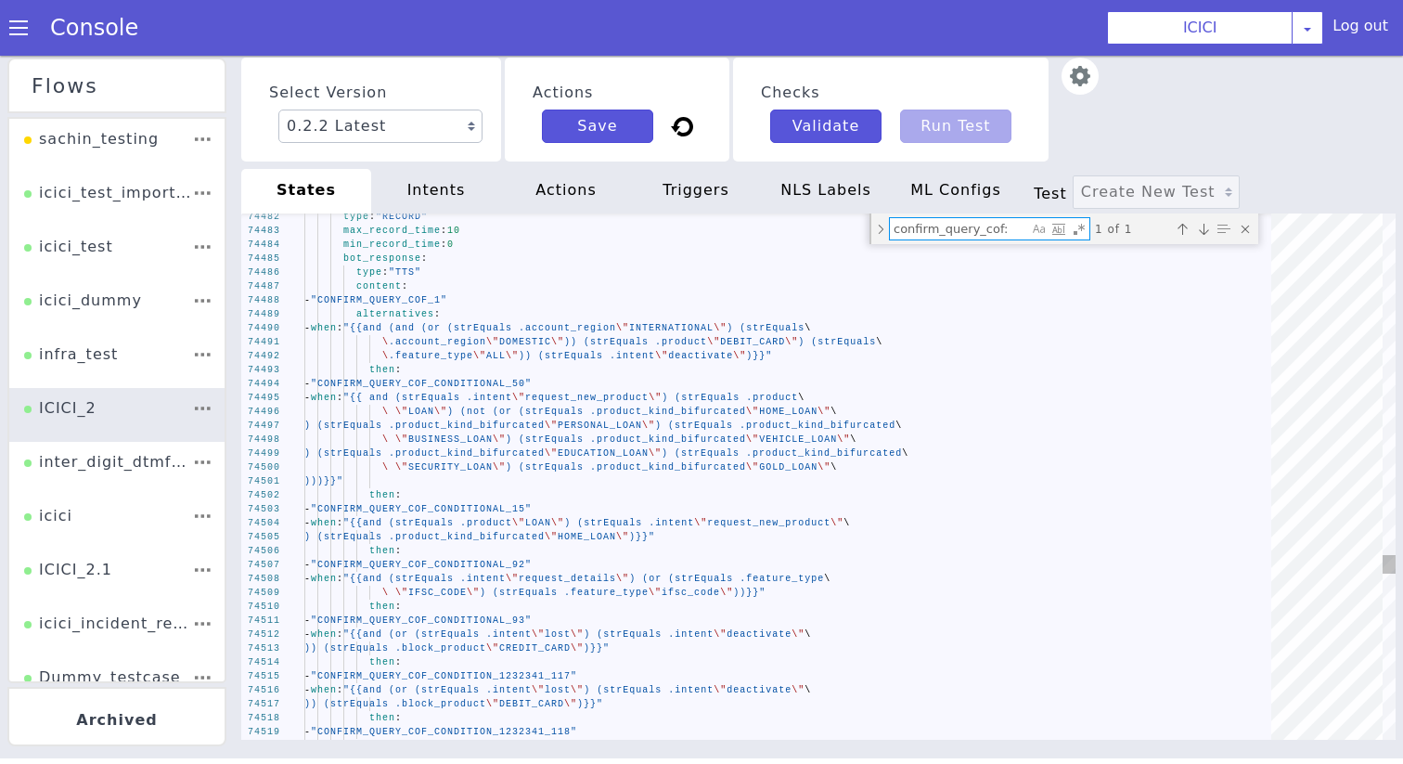
type textarea "confirm_query_cof:"
click at [428, 500] on div "then :" at bounding box center [794, 495] width 980 height 14
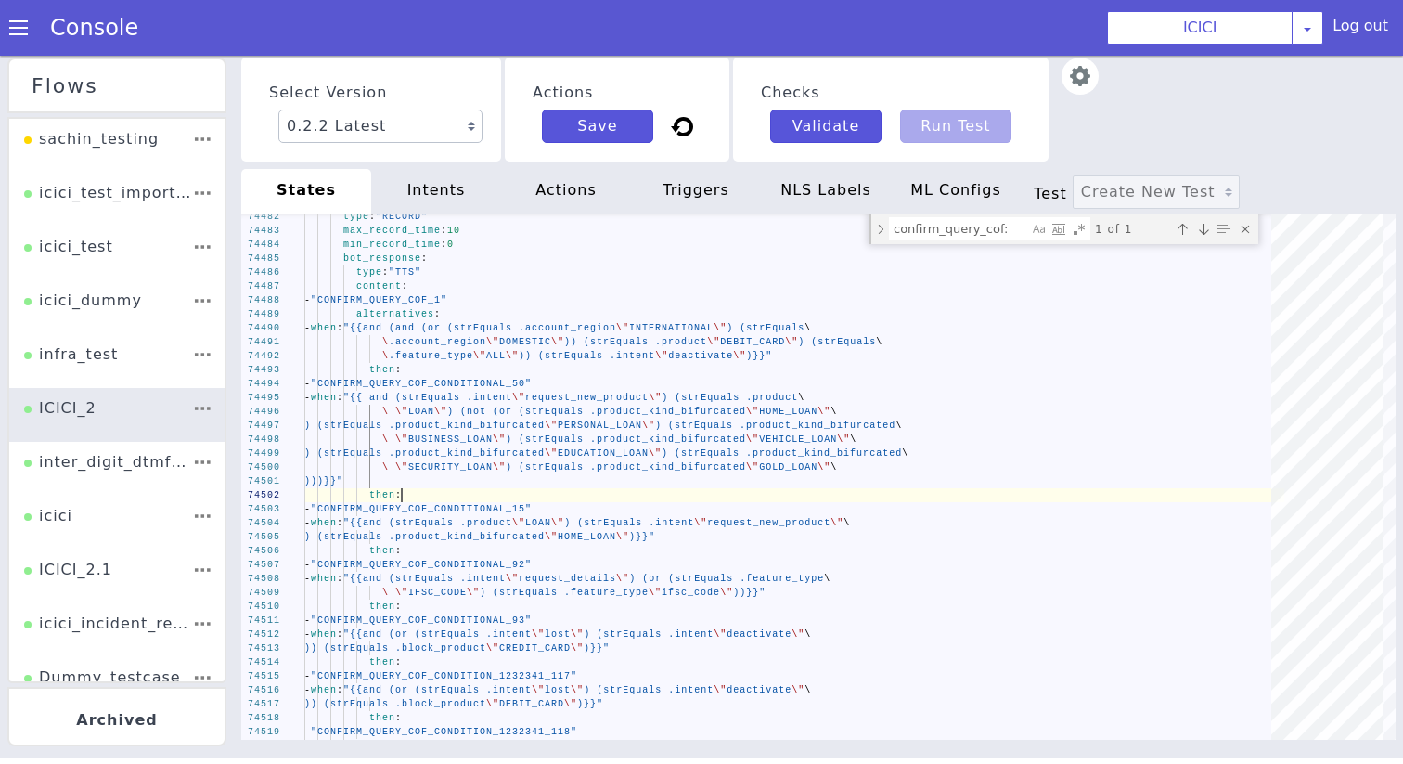
click at [1160, 106] on div "Select Version 0.2.2 Latest 0.2.1 0.2.0 0.1.10 0.1.9 0.1.8 0.1.7 0.1.6 0.1.5 0.…" at bounding box center [818, 110] width 1155 height 104
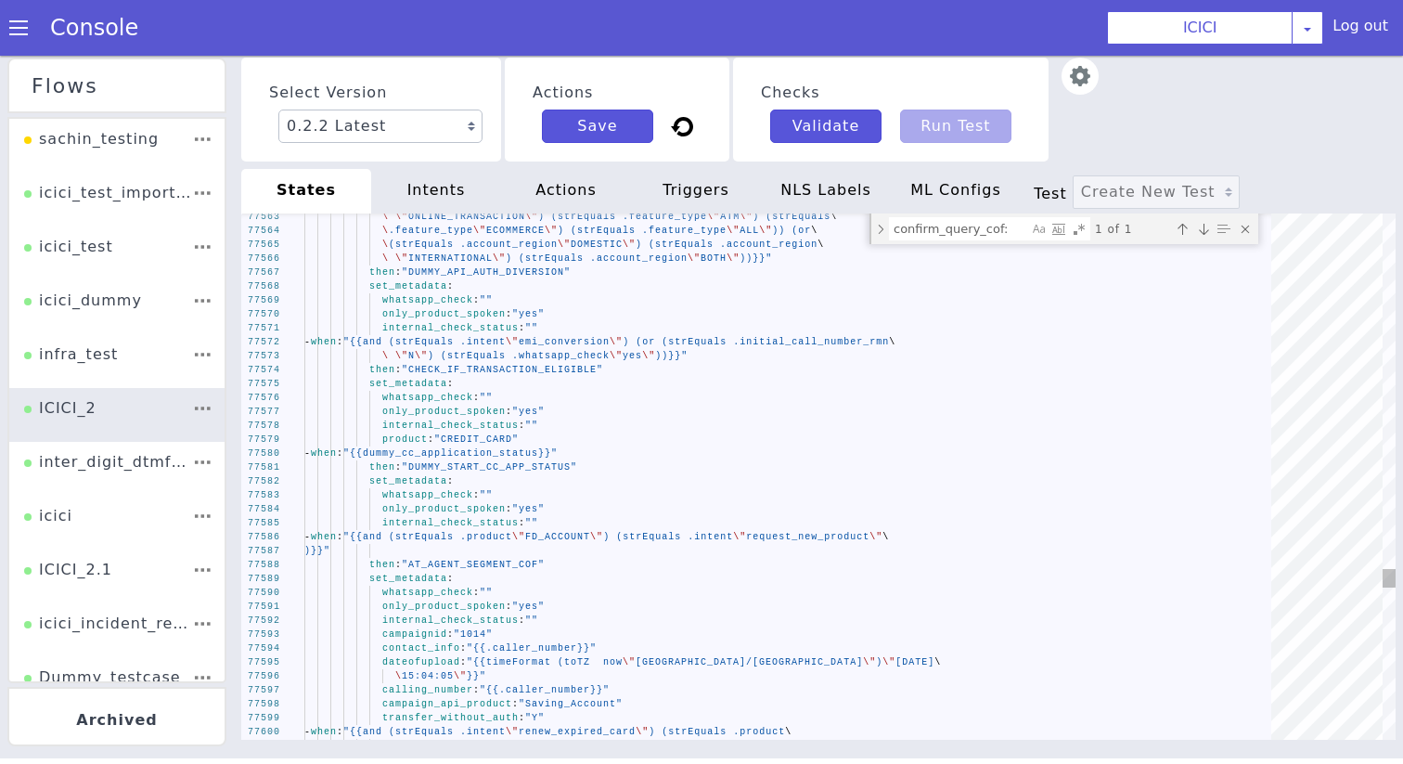
type textarea "then: "DUMMY_START_CC_APP_STATUS" set_metadata: whatsapp_check: "" only_product…"
click at [435, 553] on div ")}}"" at bounding box center [794, 551] width 980 height 14
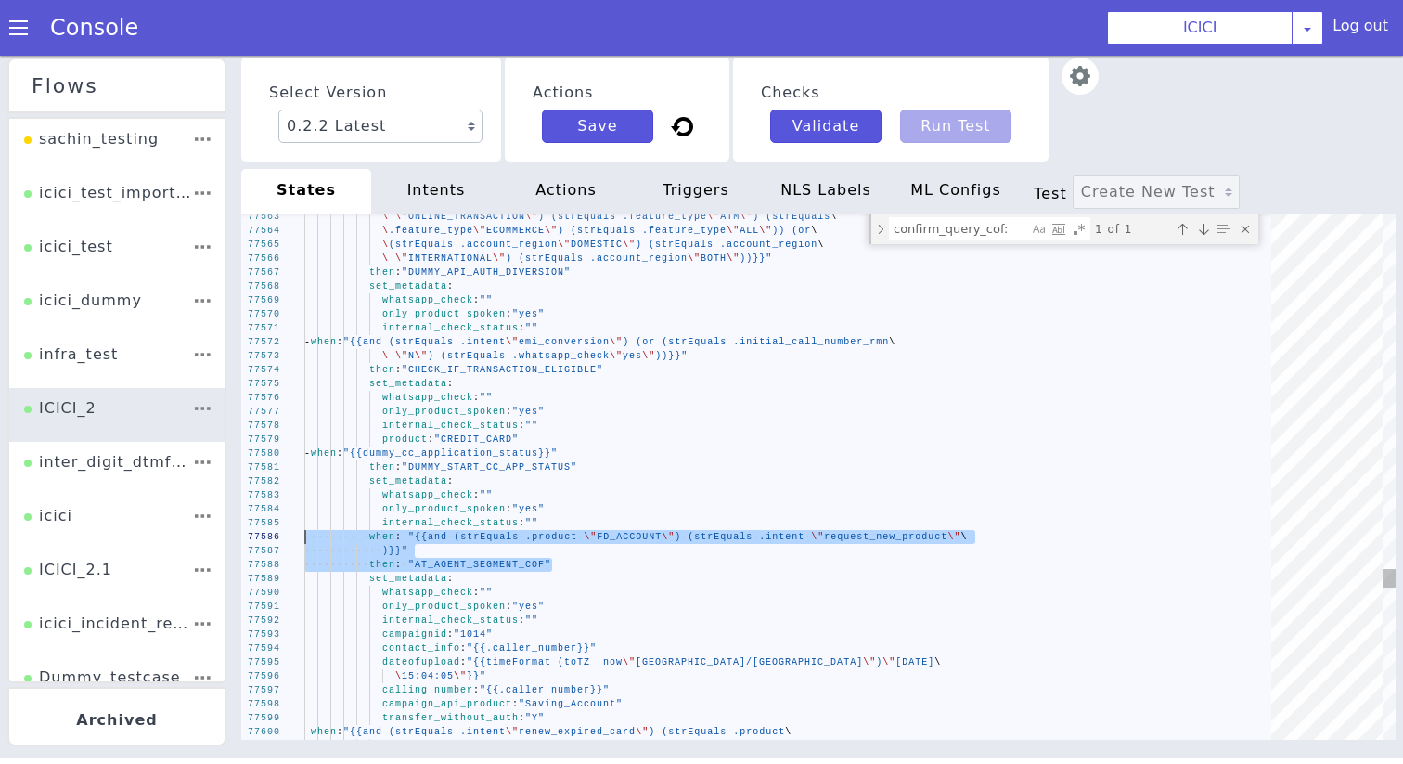
drag, startPoint x: 563, startPoint y: 561, endPoint x: 303, endPoint y: 537, distance: 261.9
click at [432, 135] on select "0.2.2 Latest 0.2.1 0.2.0 0.1.10 0.1.9 0.1.8 0.1.7 0.1.6 0.1.5 0.1.4 0.1.3 0.1.2…" at bounding box center [380, 126] width 204 height 33
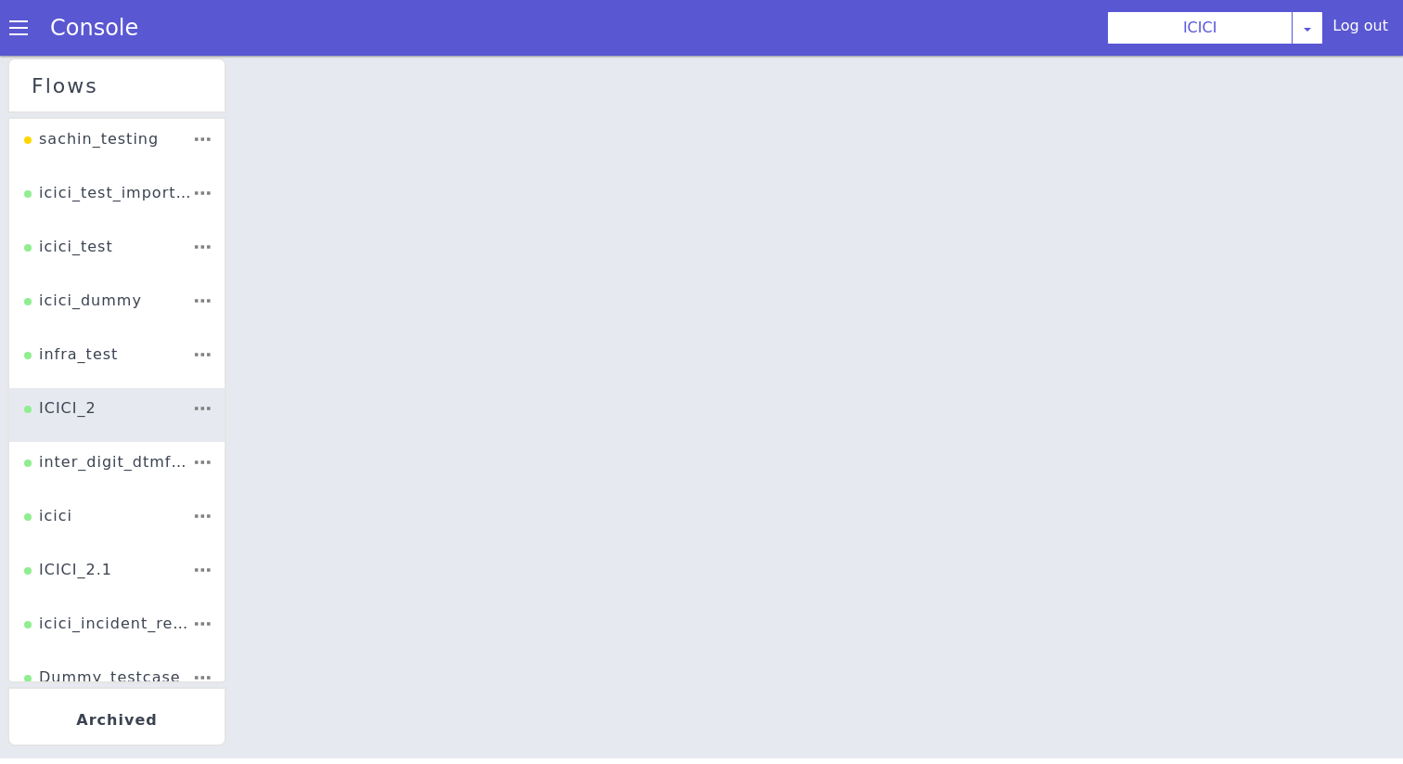
select select "0.2.1"
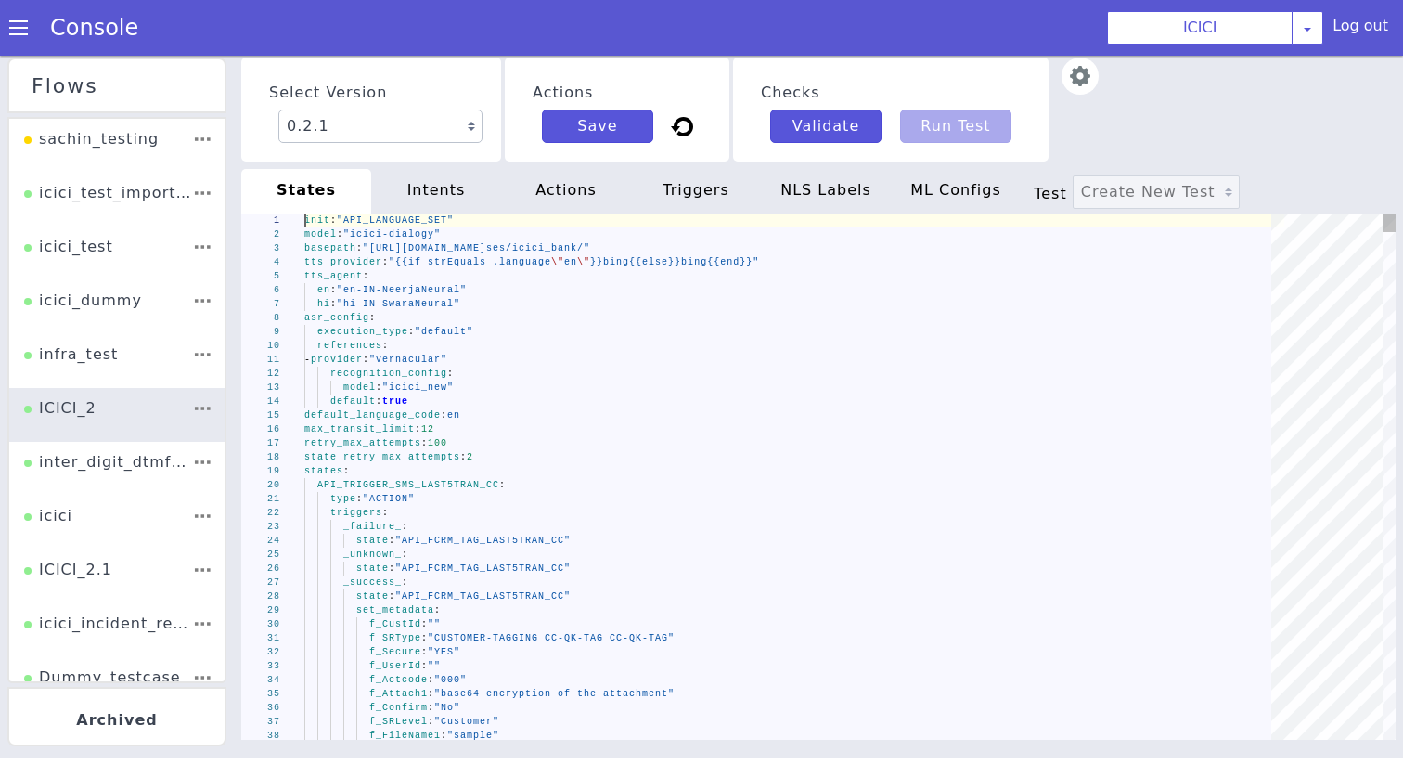
scroll to position [0, 0]
click at [786, 351] on div "references :" at bounding box center [794, 346] width 980 height 14
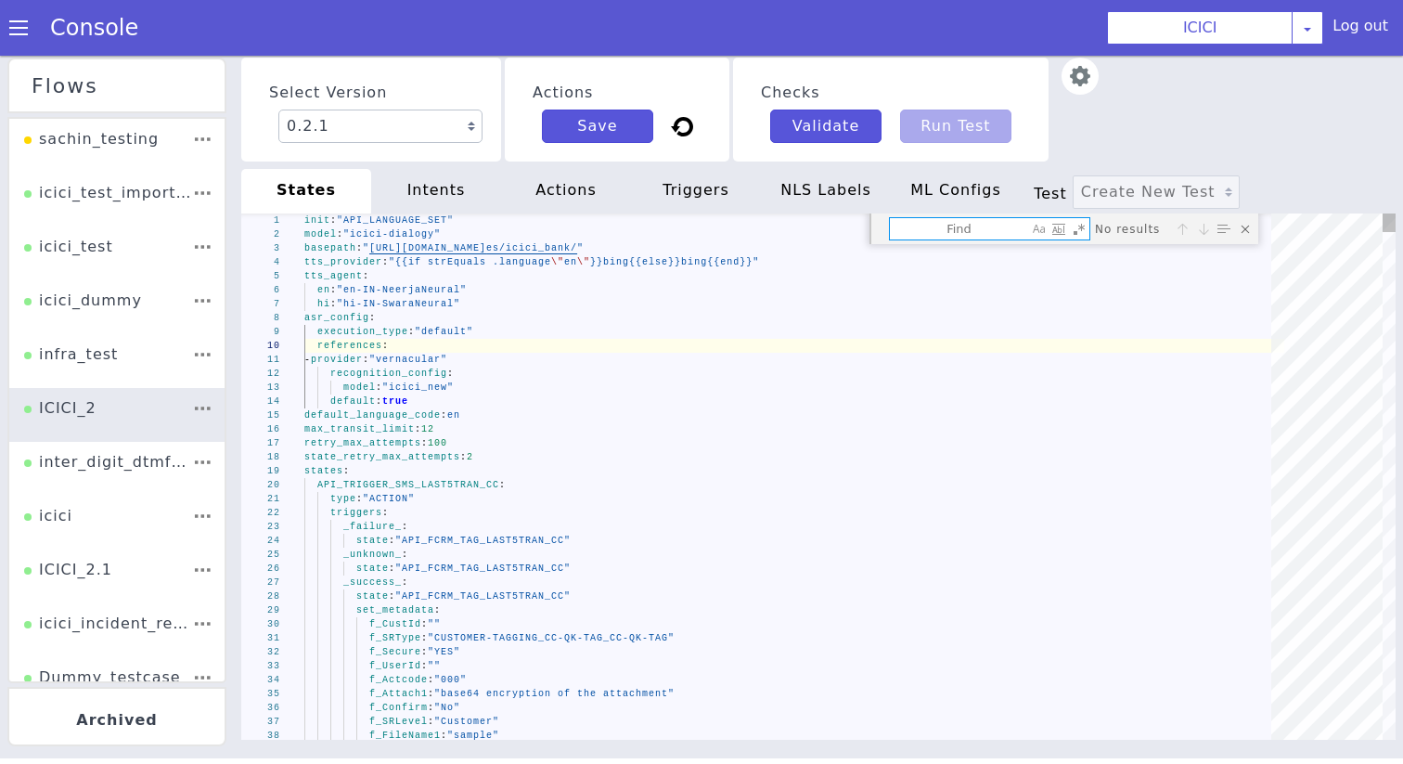
type textarea "then: "DUMMY_START_CC_APP_STATUS" set_metadata: whatsapp_check: "yes" - when: "…"
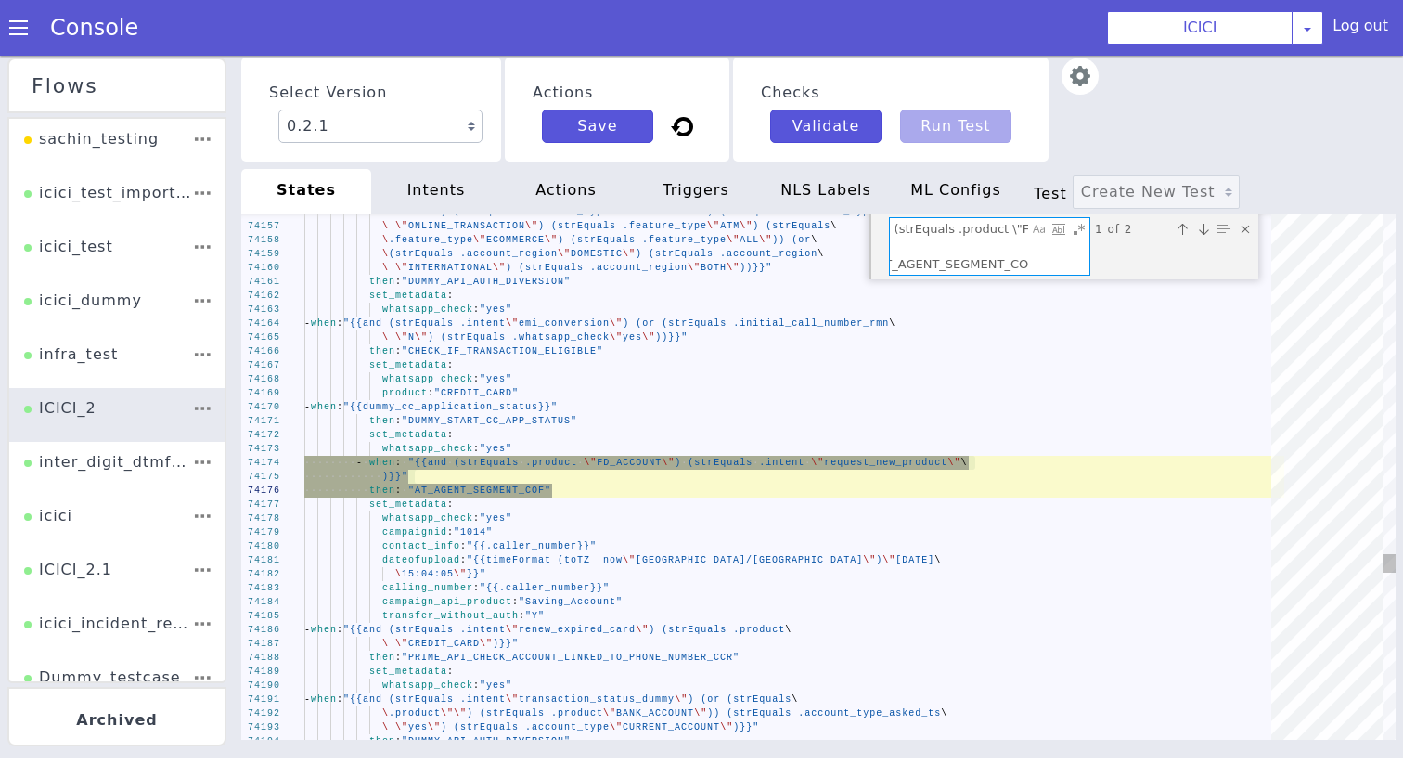
type textarea "- when: "{{and (strEquals .product \"FD_ACCOUNT\") (strEquals .intent \"request…"
